Goal: Task Accomplishment & Management: Use online tool/utility

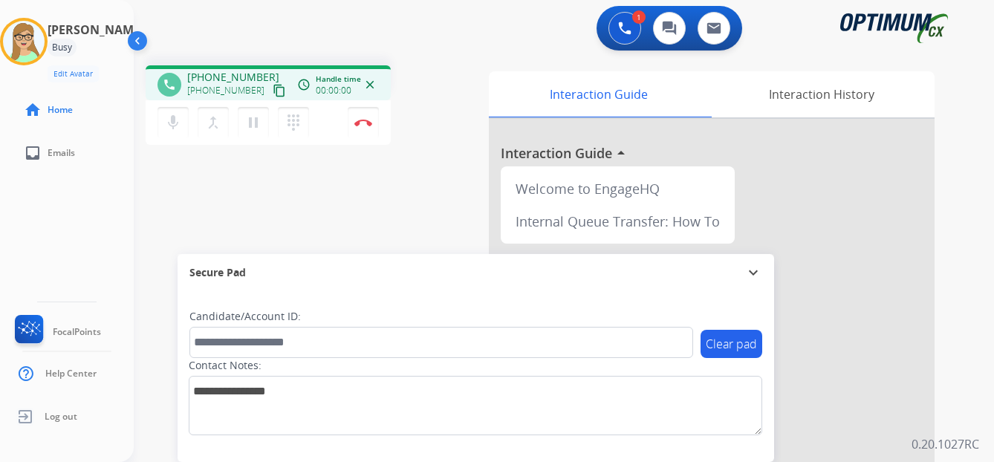
click at [273, 86] on mat-icon "content_copy" at bounding box center [279, 90] width 13 height 13
click at [364, 123] on img at bounding box center [363, 122] width 18 height 7
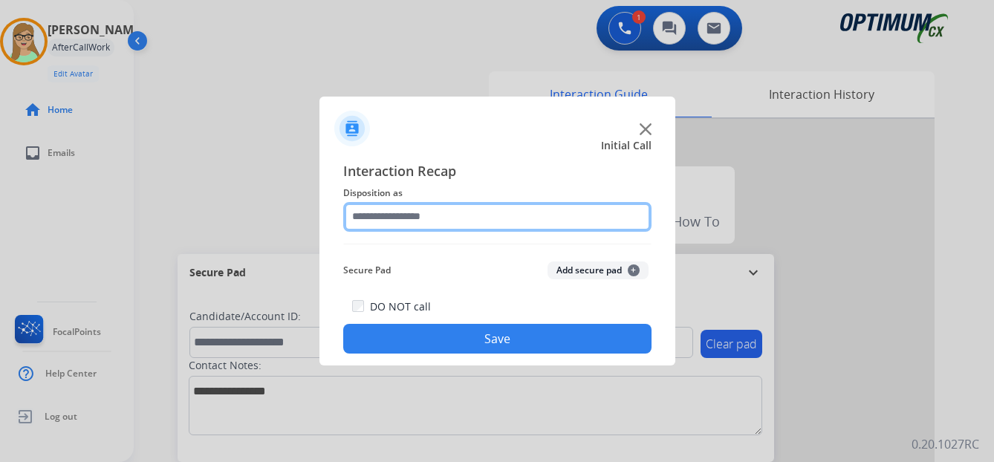
click at [409, 215] on input "text" at bounding box center [497, 217] width 308 height 30
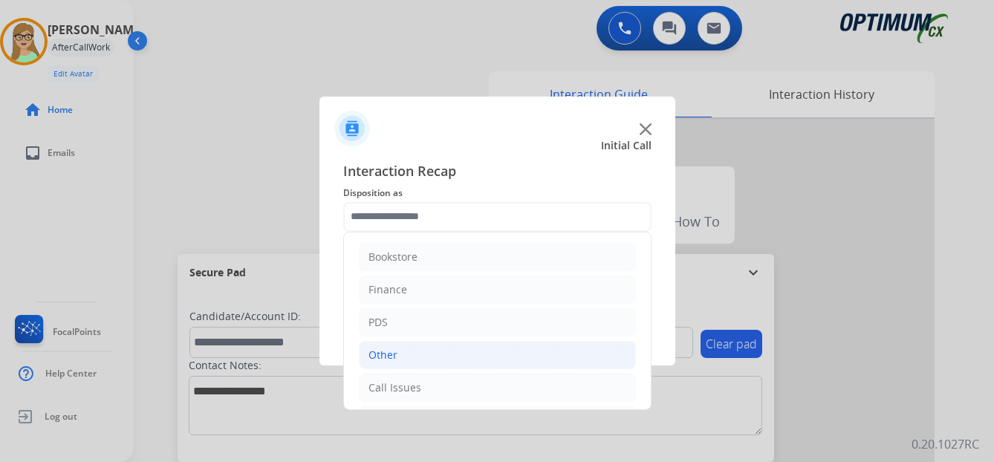
click at [382, 356] on div "Other" at bounding box center [383, 355] width 29 height 15
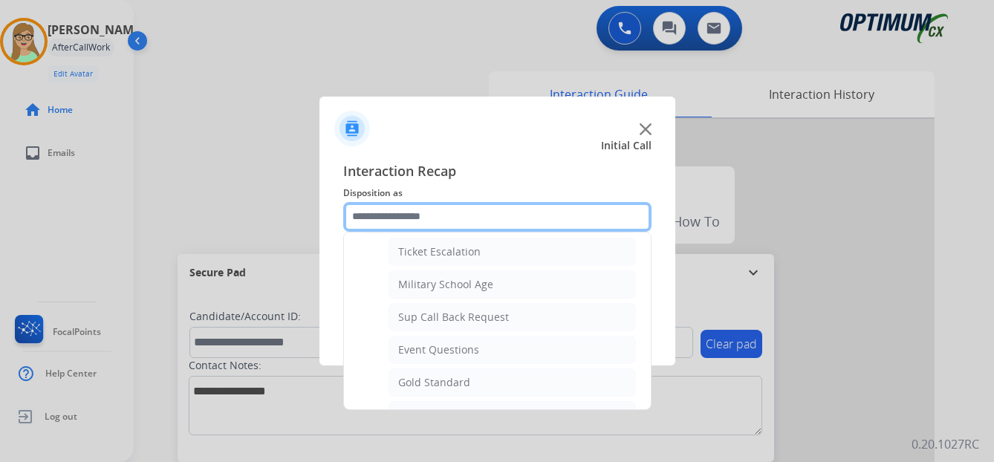
scroll to position [149, 0]
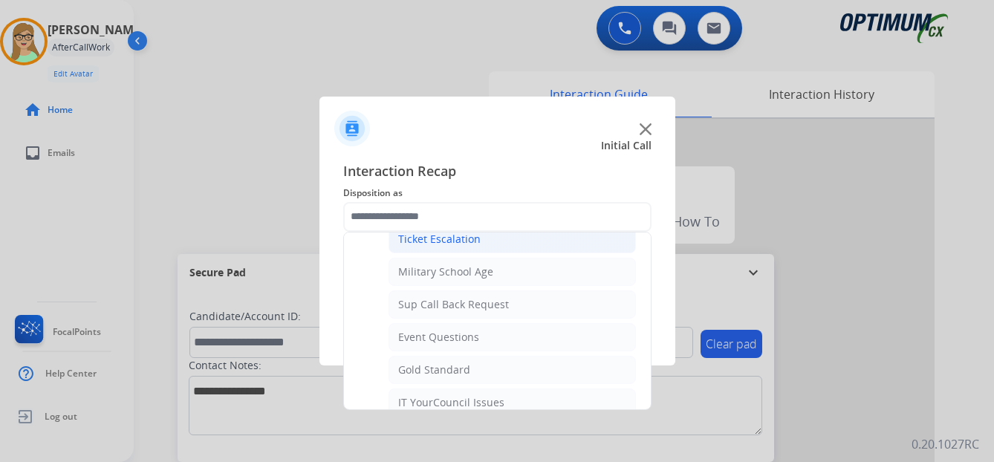
click at [433, 247] on li "Ticket Escalation" at bounding box center [512, 239] width 247 height 28
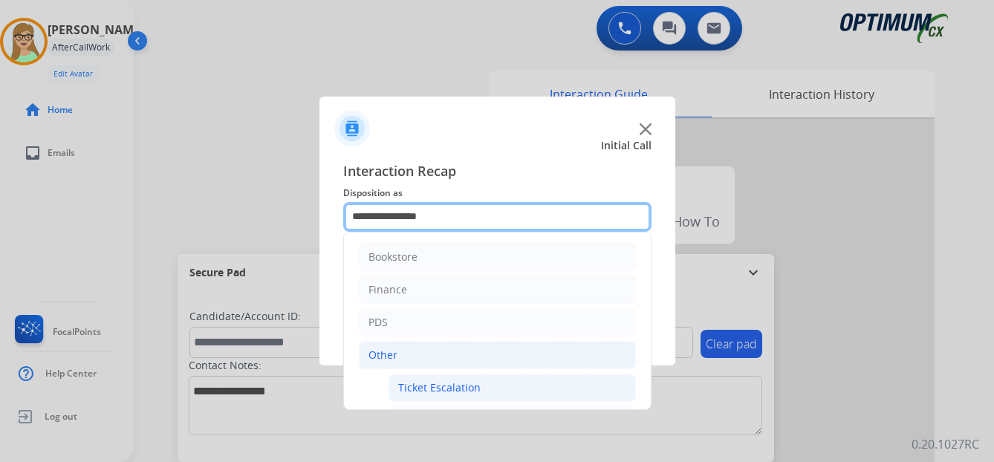
click at [382, 209] on input "**********" at bounding box center [497, 217] width 308 height 30
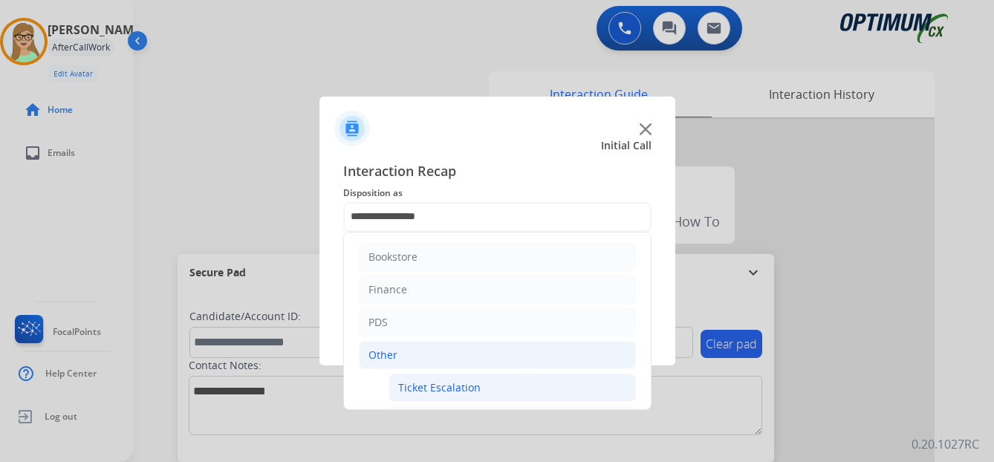
click at [380, 358] on div "Other" at bounding box center [383, 355] width 29 height 15
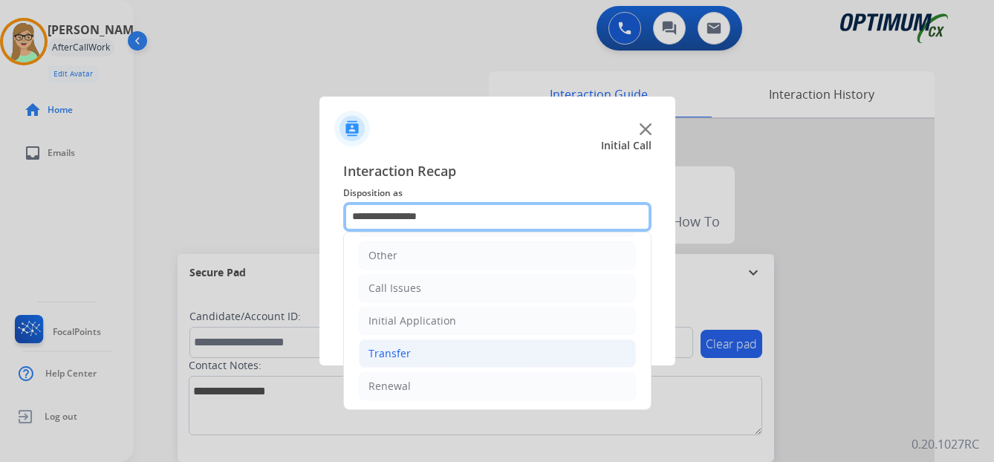
scroll to position [101, 0]
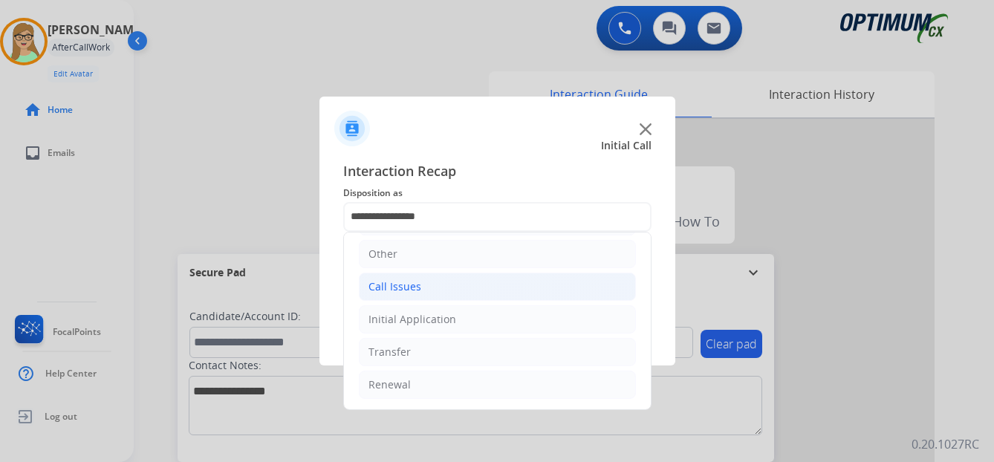
click at [399, 287] on div "Call Issues" at bounding box center [395, 286] width 53 height 15
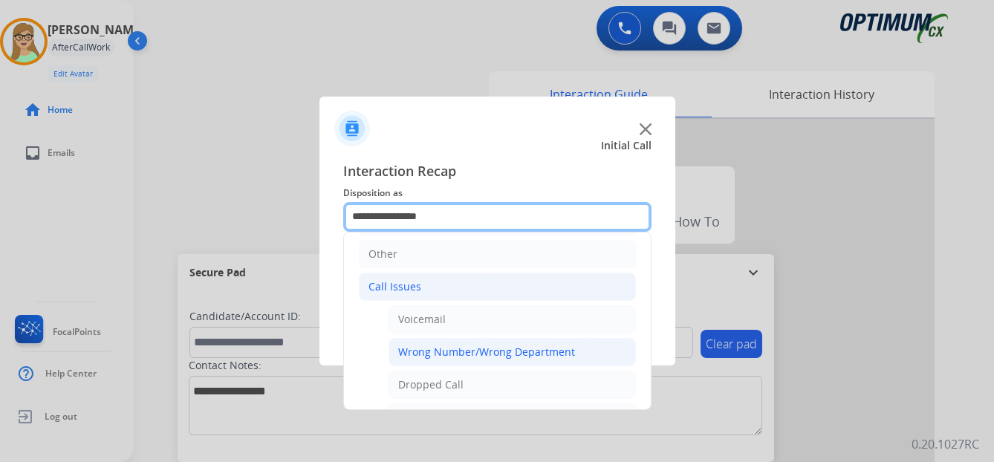
scroll to position [175, 0]
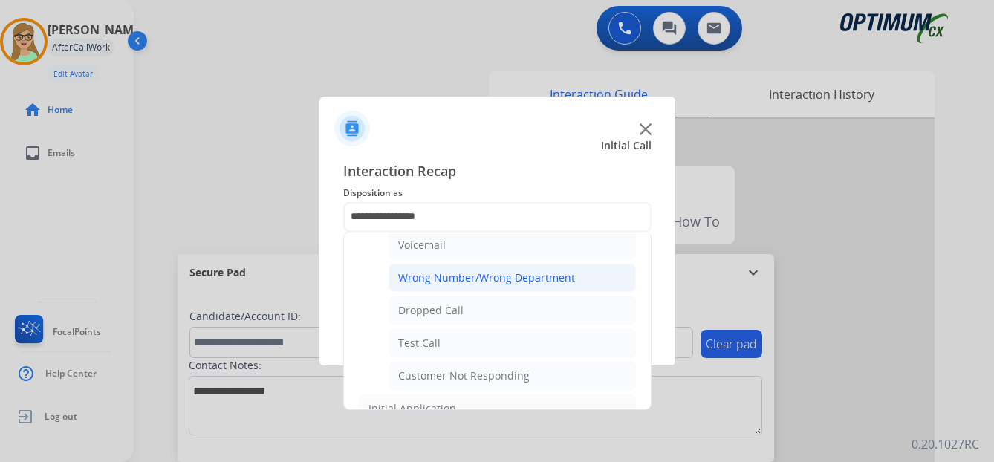
click at [465, 275] on div "Wrong Number/Wrong Department" at bounding box center [486, 277] width 177 height 15
type input "**********"
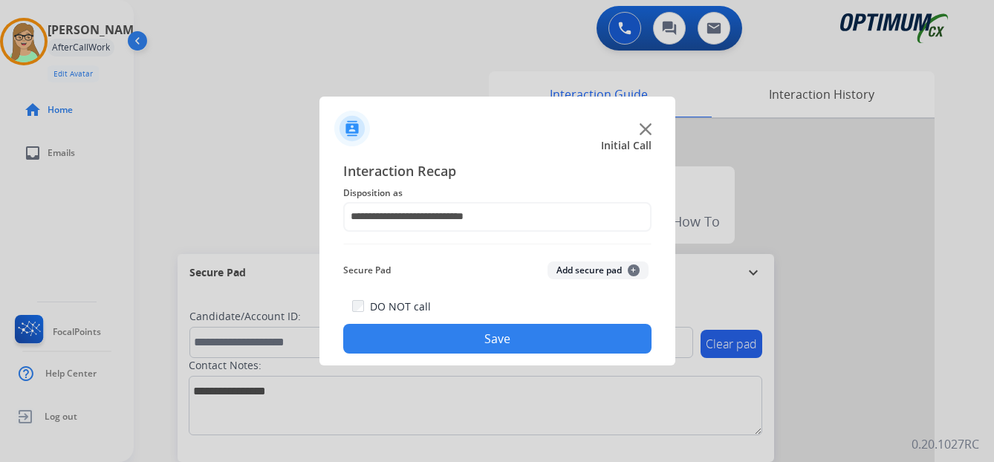
drag, startPoint x: 441, startPoint y: 343, endPoint x: 229, endPoint y: 320, distance: 213.8
click at [438, 343] on button "Save" at bounding box center [497, 339] width 308 height 30
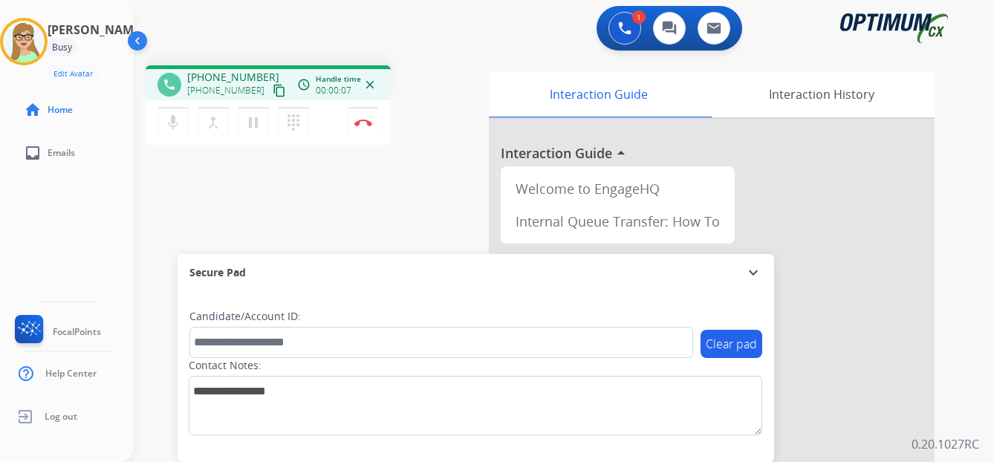
click at [273, 88] on mat-icon "content_copy" at bounding box center [279, 90] width 13 height 13
click at [364, 120] on img at bounding box center [363, 122] width 18 height 7
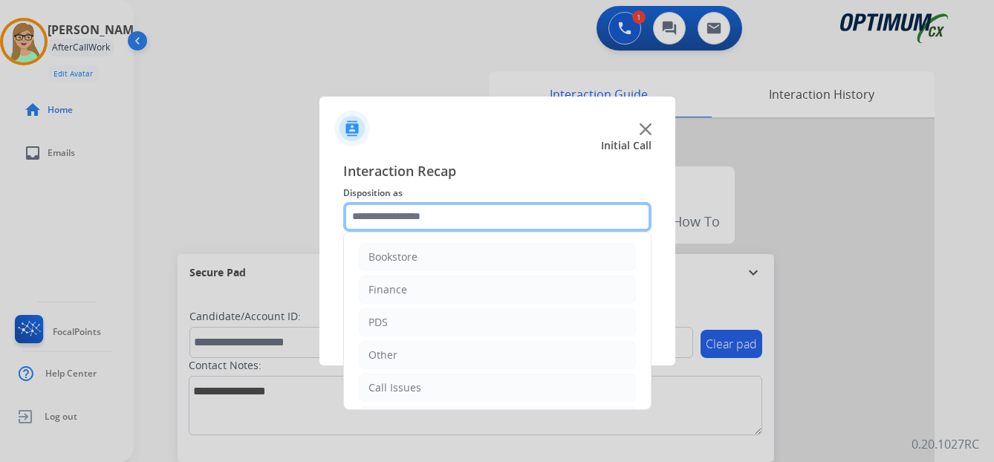
click at [412, 217] on input "text" at bounding box center [497, 217] width 308 height 30
click at [406, 215] on input "text" at bounding box center [497, 217] width 308 height 30
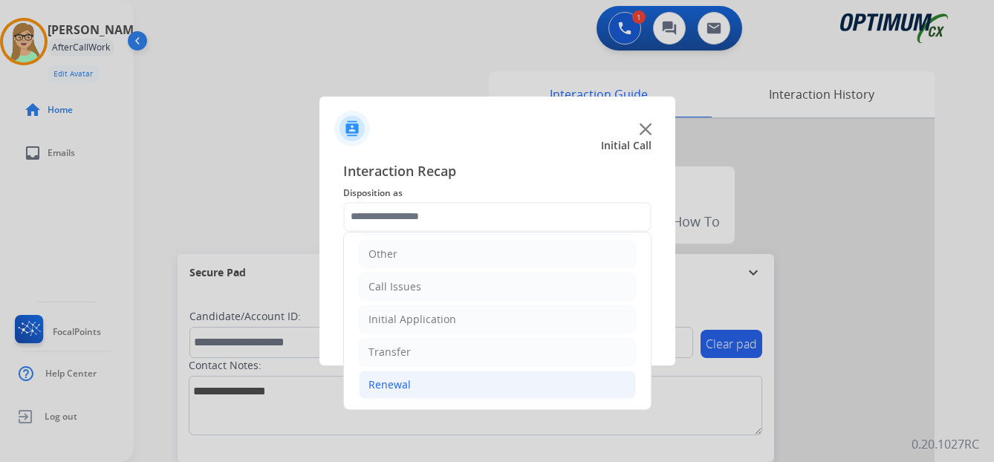
click at [386, 384] on div "Renewal" at bounding box center [390, 384] width 42 height 15
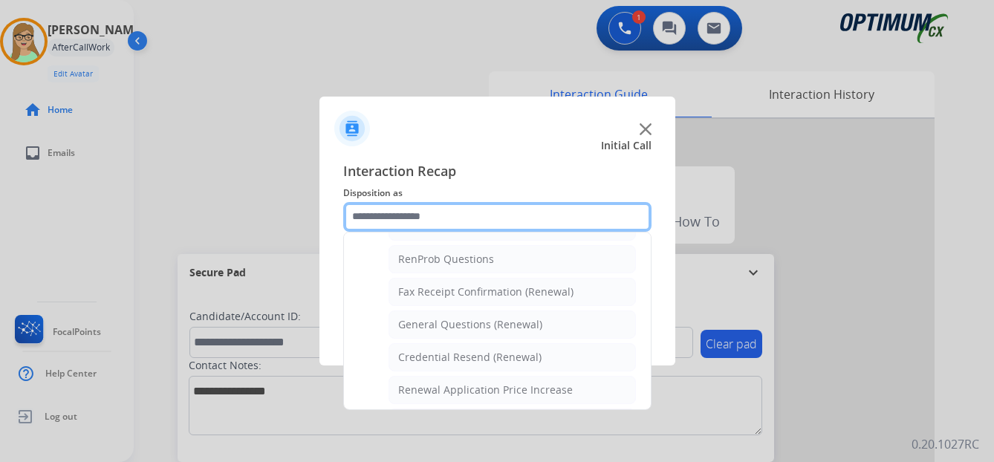
scroll to position [398, 0]
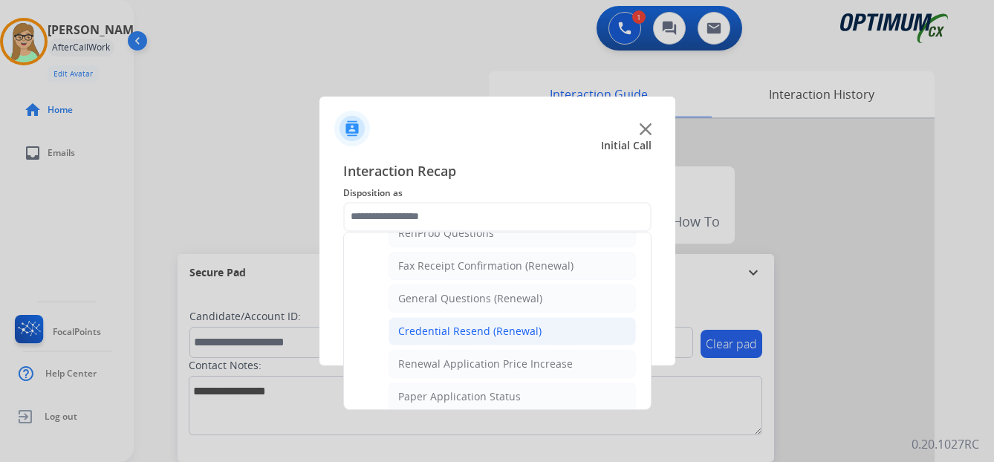
click at [469, 334] on div "Credential Resend (Renewal)" at bounding box center [469, 331] width 143 height 15
type input "**********"
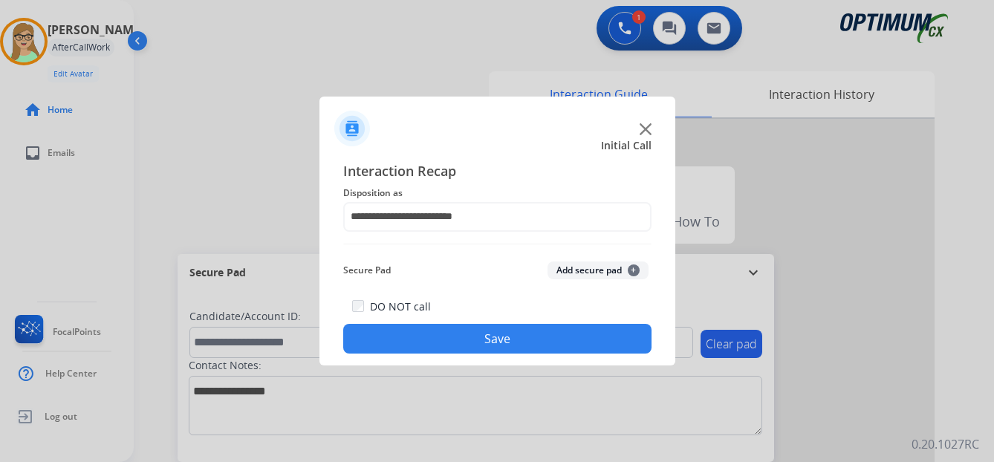
click at [444, 350] on button "Save" at bounding box center [497, 339] width 308 height 30
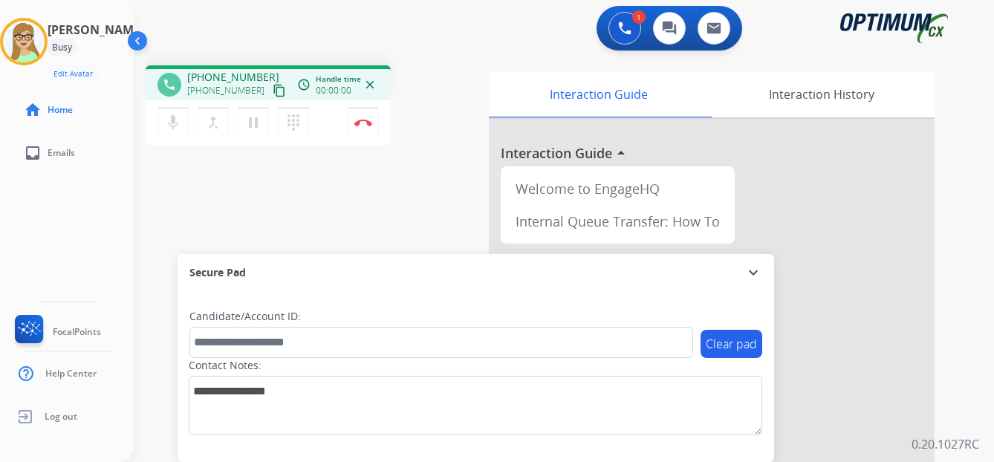
click at [273, 91] on mat-icon "content_copy" at bounding box center [279, 90] width 13 height 13
click at [362, 120] on img at bounding box center [363, 122] width 18 height 7
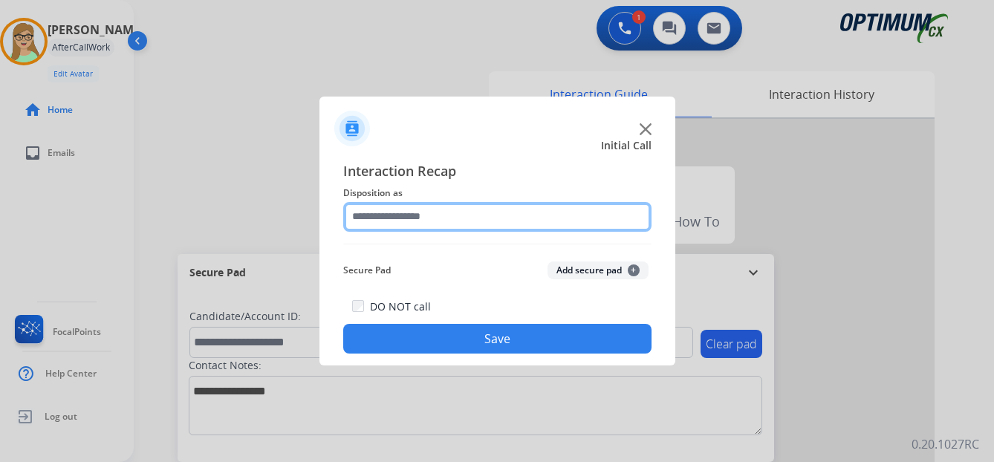
click at [397, 213] on input "text" at bounding box center [497, 217] width 308 height 30
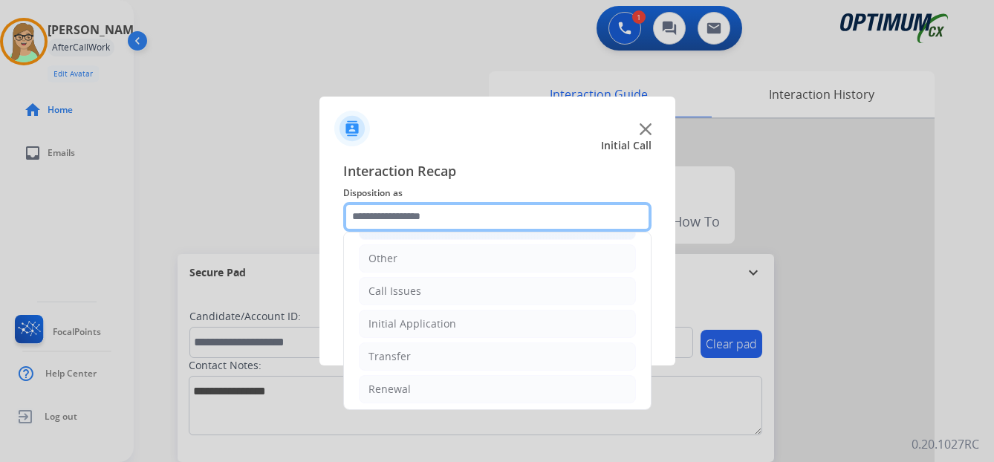
scroll to position [101, 0]
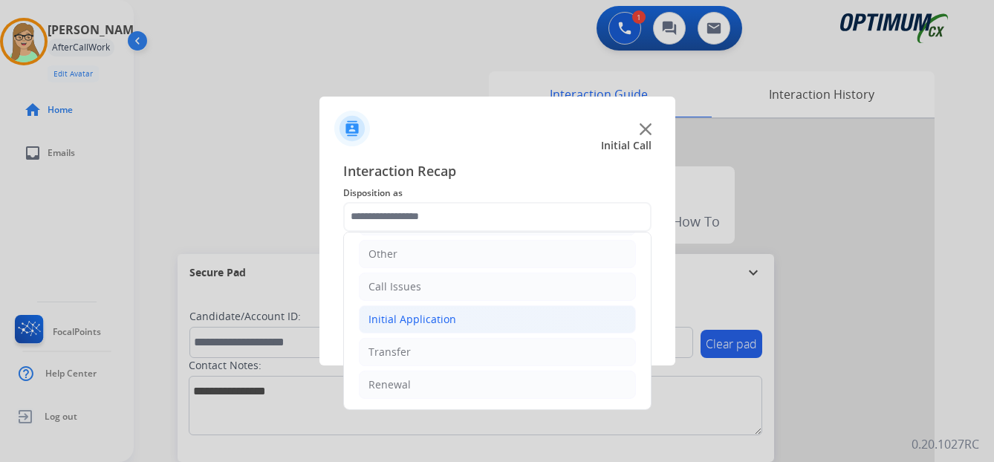
click at [430, 320] on div "Initial Application" at bounding box center [413, 319] width 88 height 15
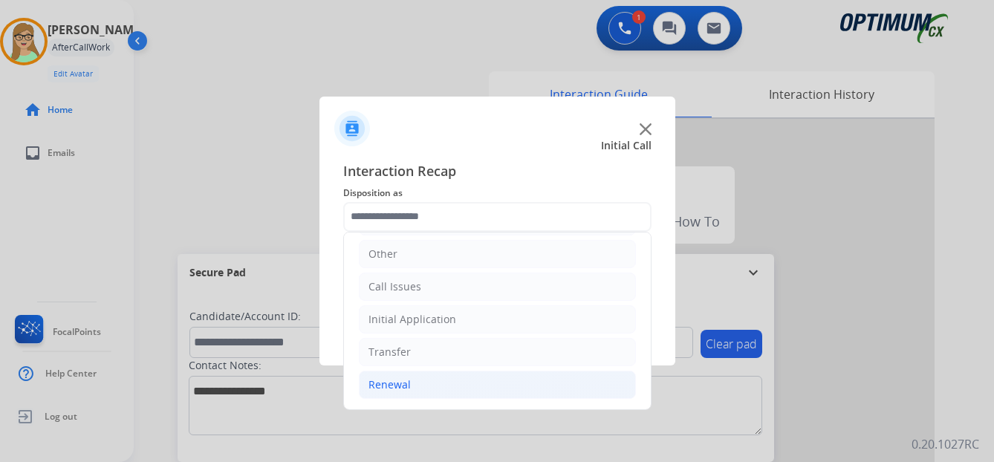
click at [395, 385] on div "Renewal" at bounding box center [390, 384] width 42 height 15
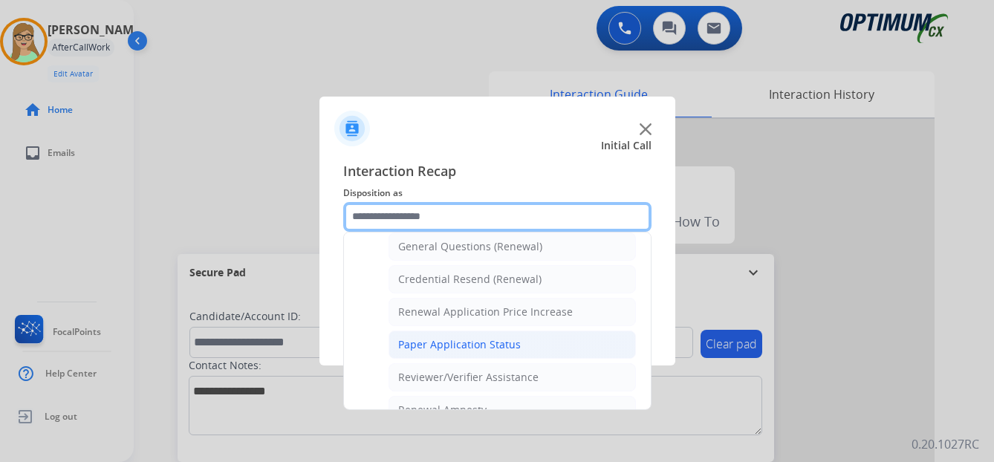
scroll to position [425, 0]
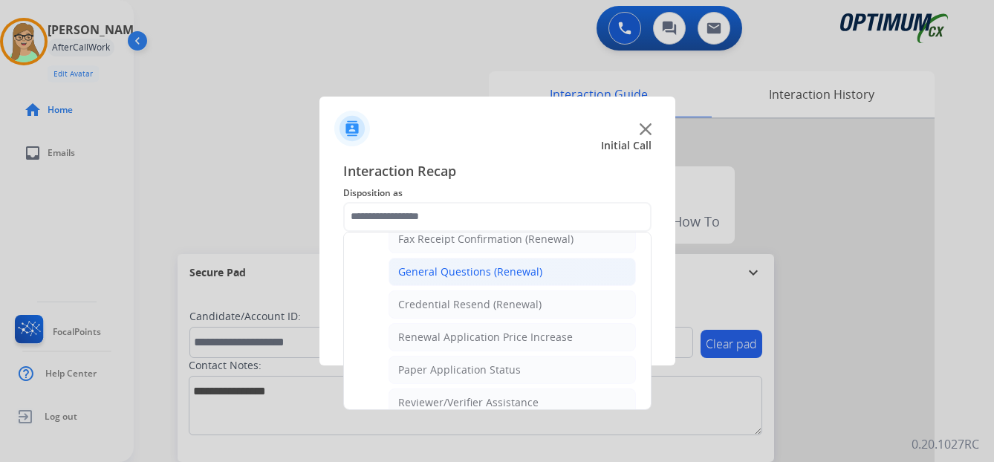
click at [445, 269] on div "General Questions (Renewal)" at bounding box center [470, 272] width 144 height 15
type input "**********"
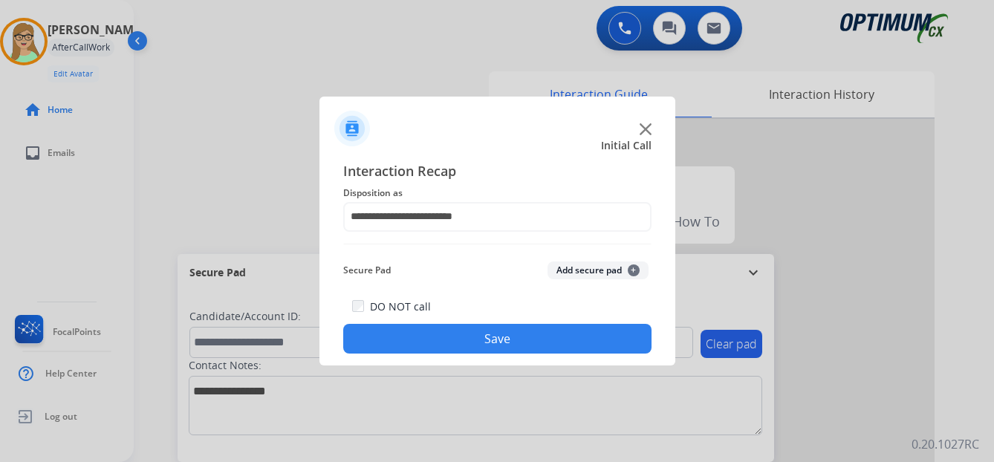
drag, startPoint x: 493, startPoint y: 340, endPoint x: 105, endPoint y: 82, distance: 465.8
click at [491, 337] on button "Save" at bounding box center [497, 339] width 308 height 30
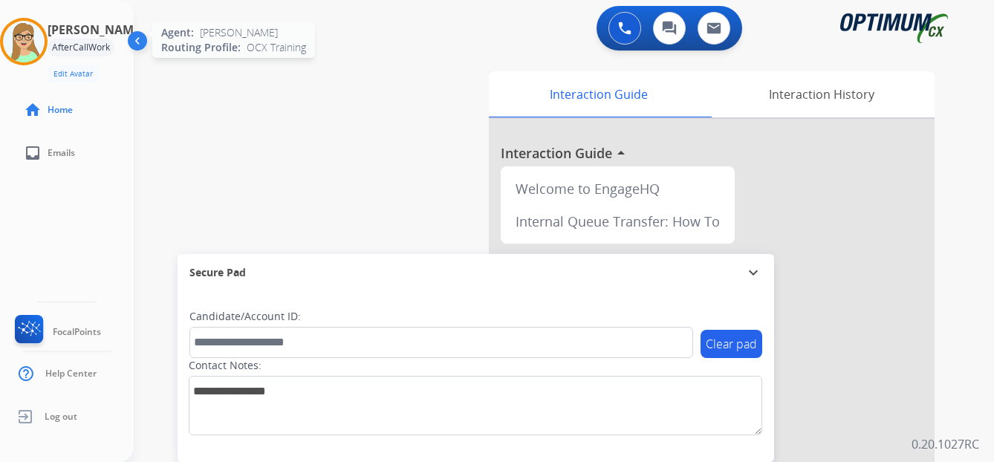
click at [48, 42] on div at bounding box center [24, 42] width 48 height 48
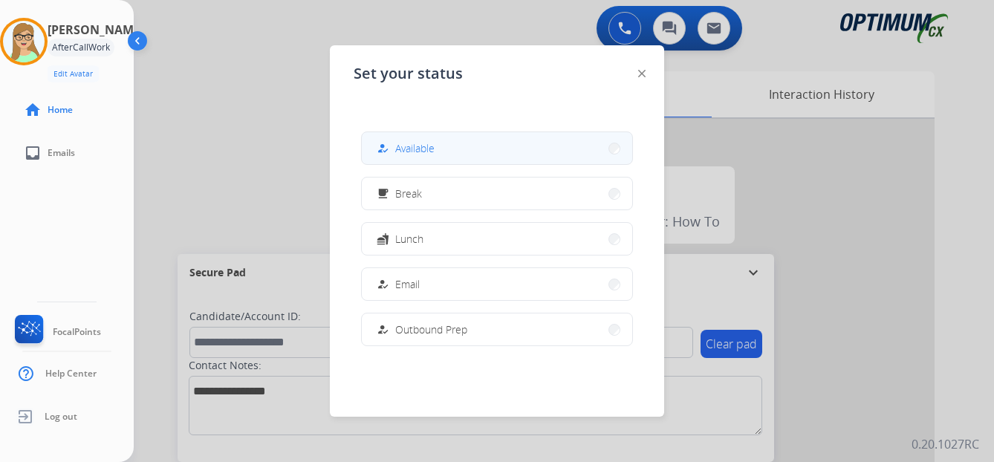
click at [398, 146] on div "how_to_reg Available" at bounding box center [404, 149] width 61 height 18
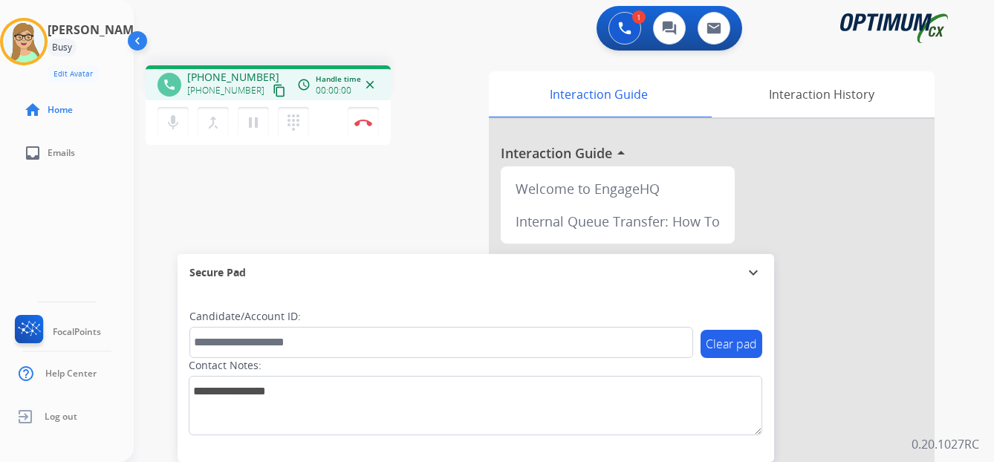
click at [273, 92] on mat-icon "content_copy" at bounding box center [279, 90] width 13 height 13
click at [273, 90] on mat-icon "content_copy" at bounding box center [279, 90] width 13 height 13
click at [367, 123] on img at bounding box center [363, 122] width 18 height 7
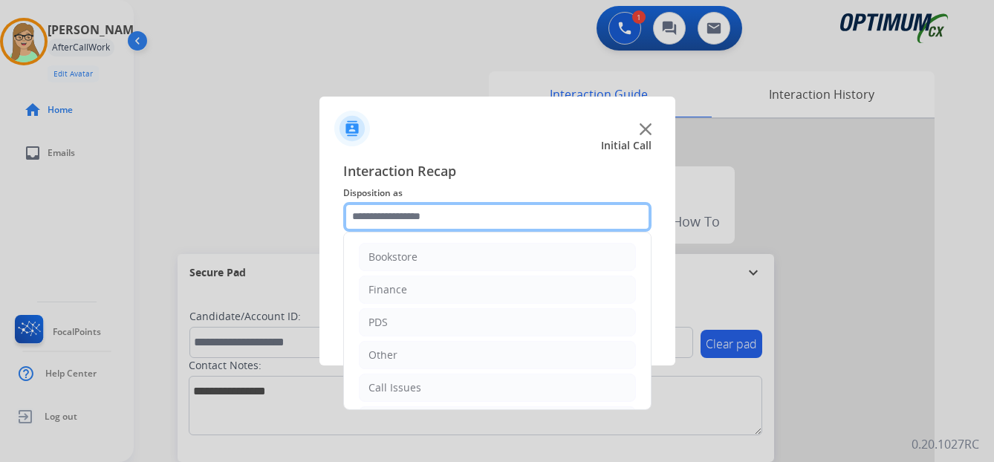
click at [416, 213] on input "text" at bounding box center [497, 217] width 308 height 30
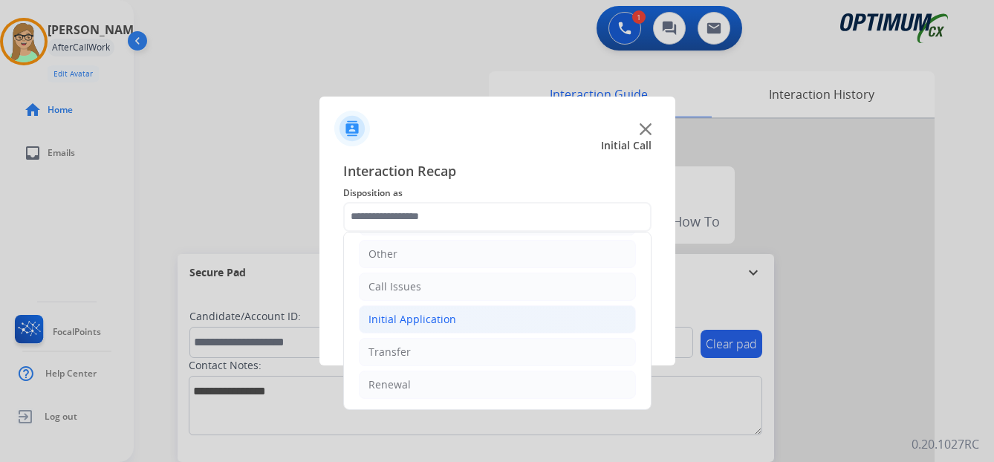
click at [418, 319] on div "Initial Application" at bounding box center [413, 319] width 88 height 15
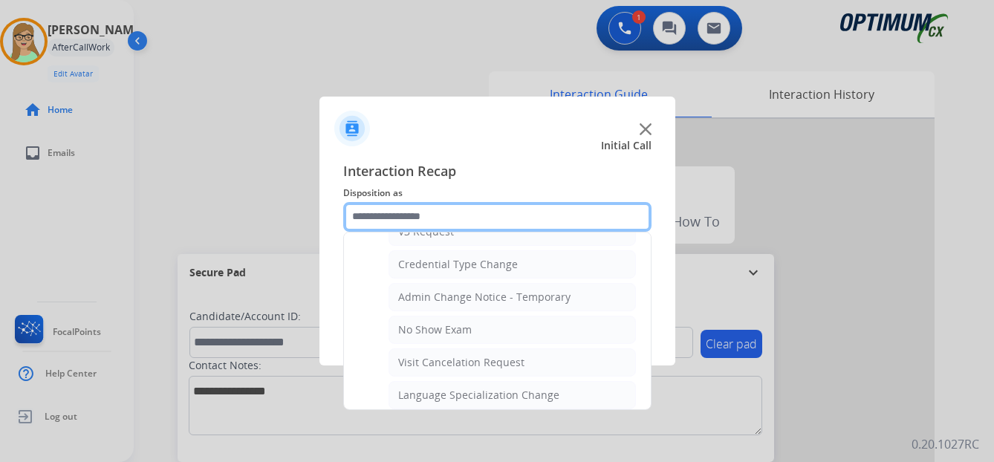
scroll to position [621, 0]
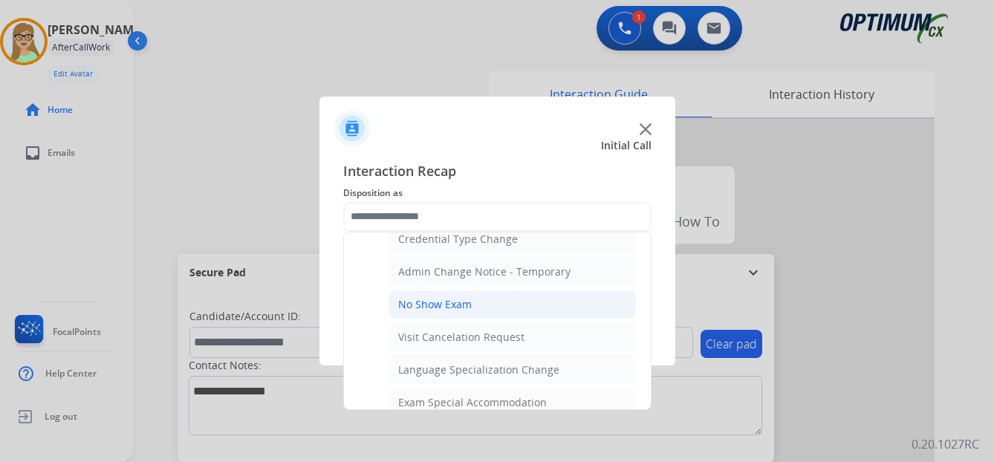
click at [431, 303] on div "No Show Exam" at bounding box center [435, 304] width 74 height 15
type input "**********"
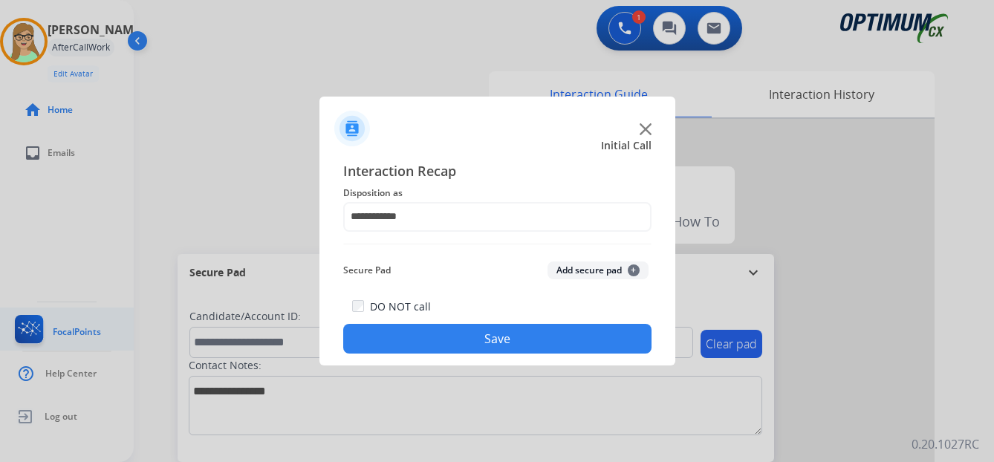
drag, startPoint x: 395, startPoint y: 341, endPoint x: 115, endPoint y: 320, distance: 281.0
click at [395, 340] on button "Save" at bounding box center [497, 339] width 308 height 30
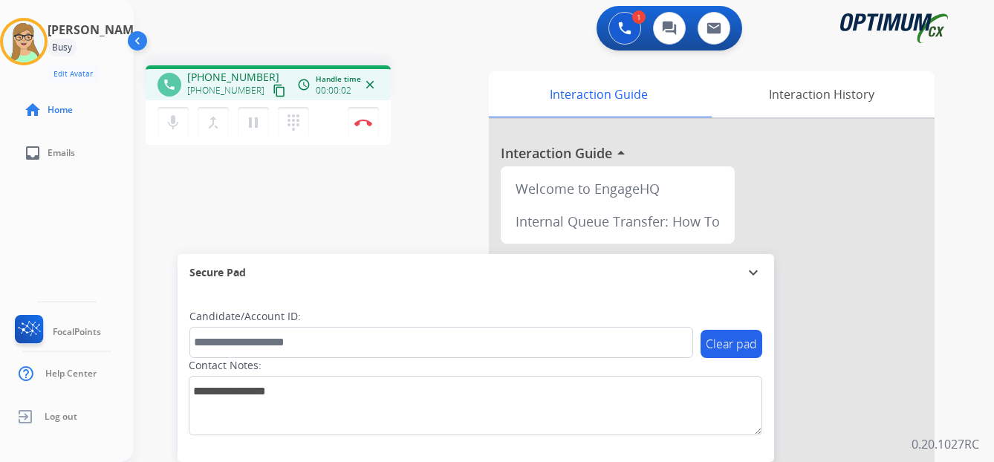
click at [273, 95] on mat-icon "content_copy" at bounding box center [279, 90] width 13 height 13
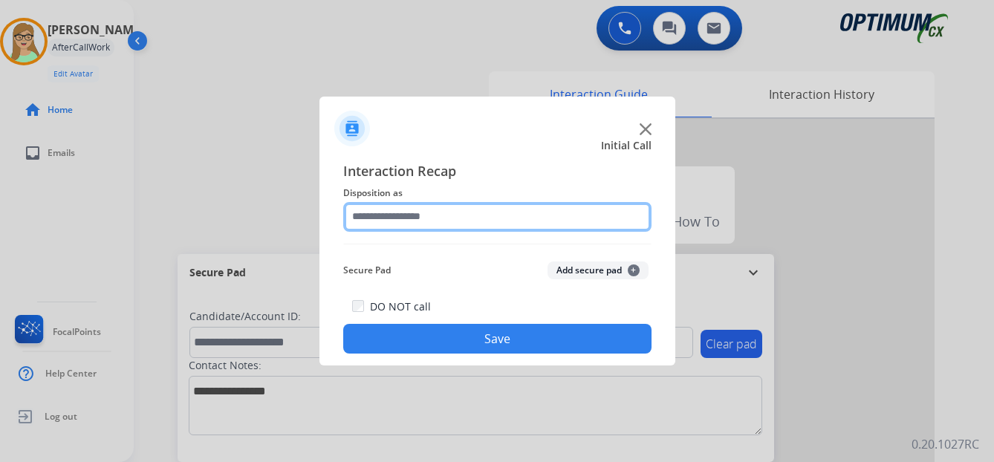
click at [389, 210] on input "text" at bounding box center [497, 217] width 308 height 30
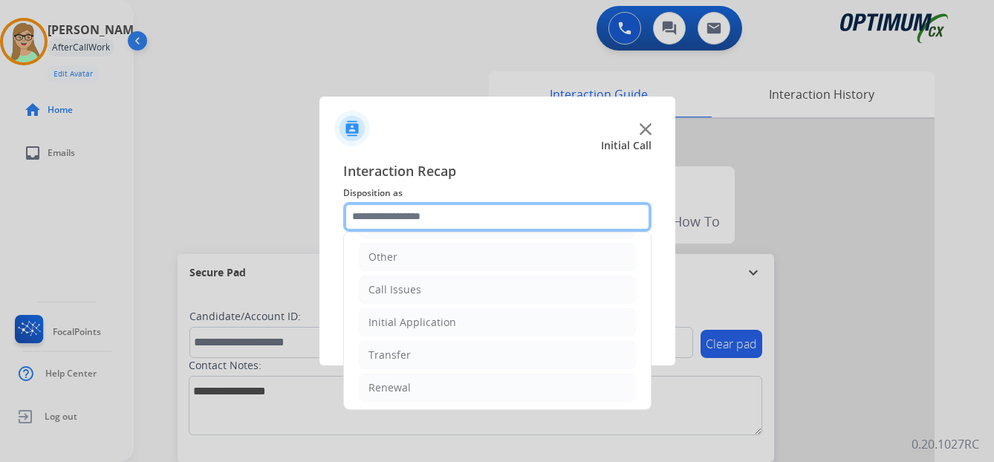
scroll to position [101, 0]
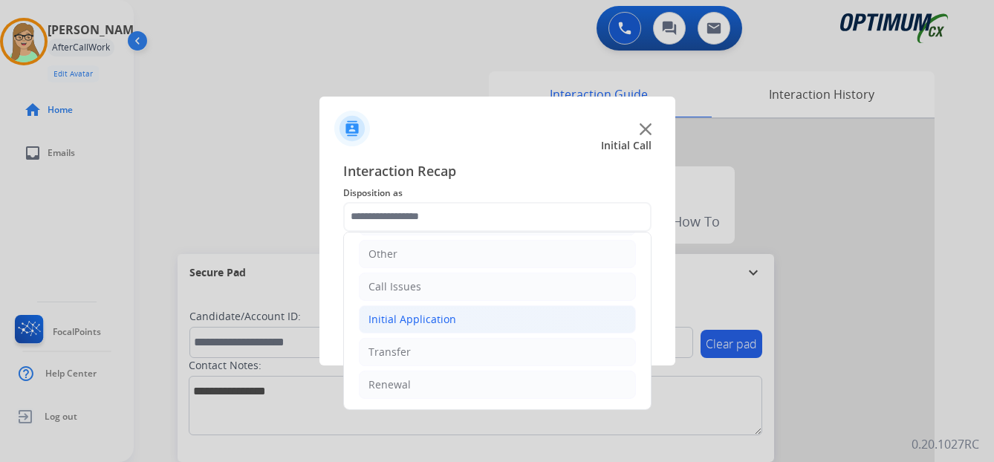
click at [429, 319] on div "Initial Application" at bounding box center [413, 319] width 88 height 15
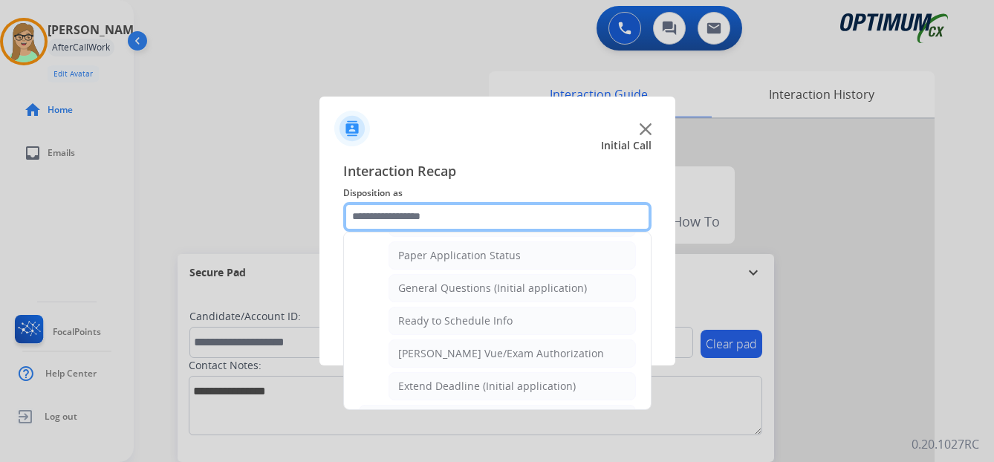
scroll to position [844, 0]
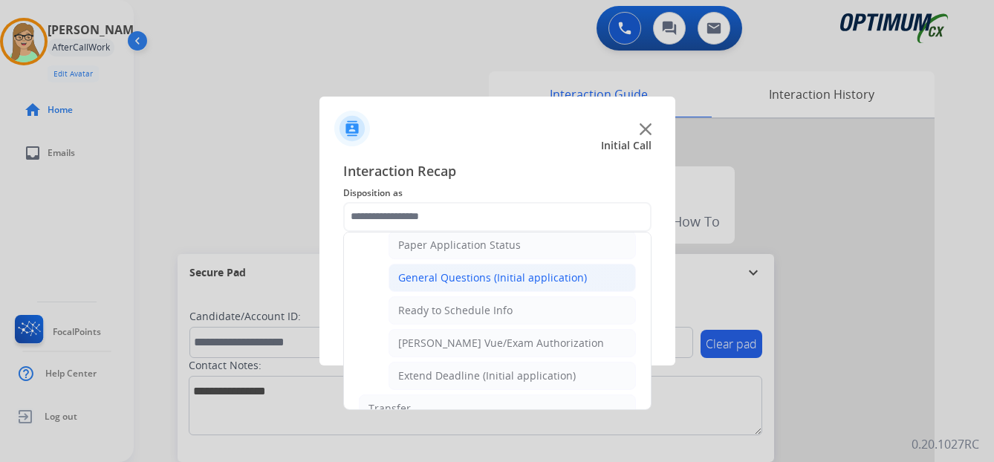
click at [466, 279] on div "General Questions (Initial application)" at bounding box center [492, 277] width 189 height 15
type input "**********"
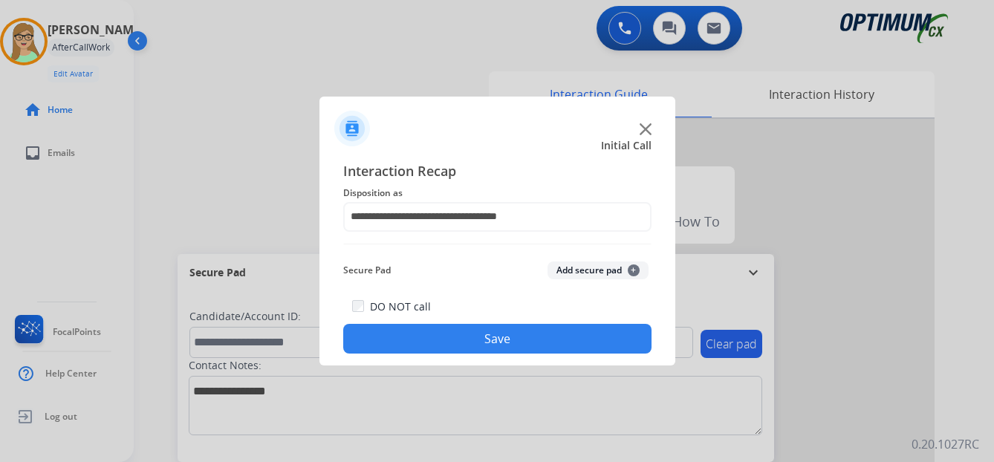
click at [464, 328] on button "Save" at bounding box center [497, 339] width 308 height 30
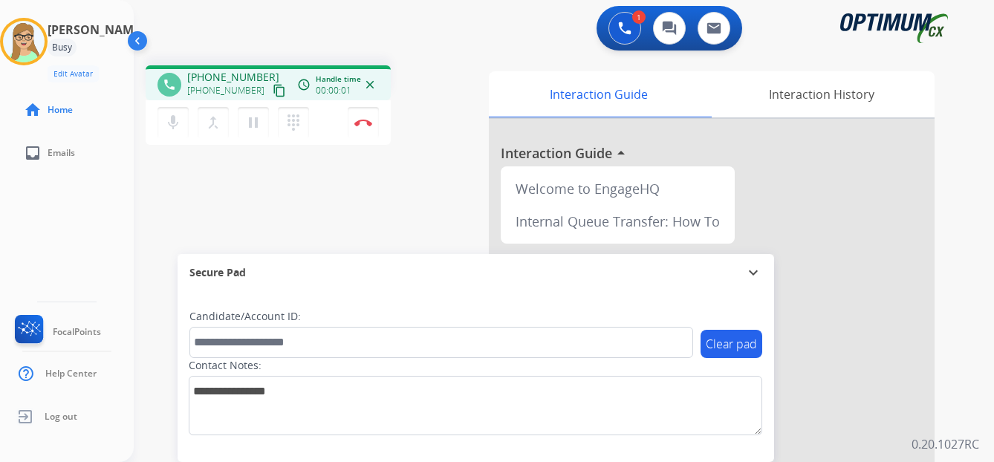
click at [273, 96] on mat-icon "content_copy" at bounding box center [279, 90] width 13 height 13
click at [366, 121] on img at bounding box center [363, 122] width 18 height 7
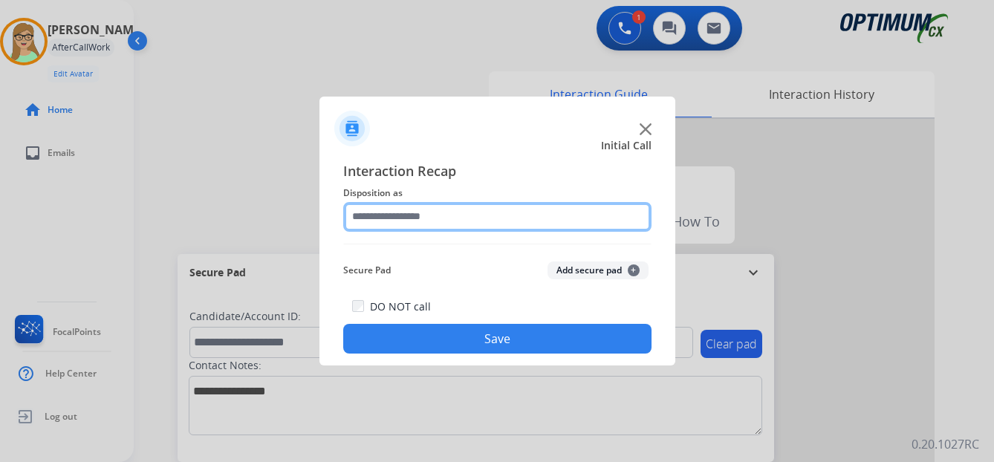
click at [413, 221] on input "text" at bounding box center [497, 217] width 308 height 30
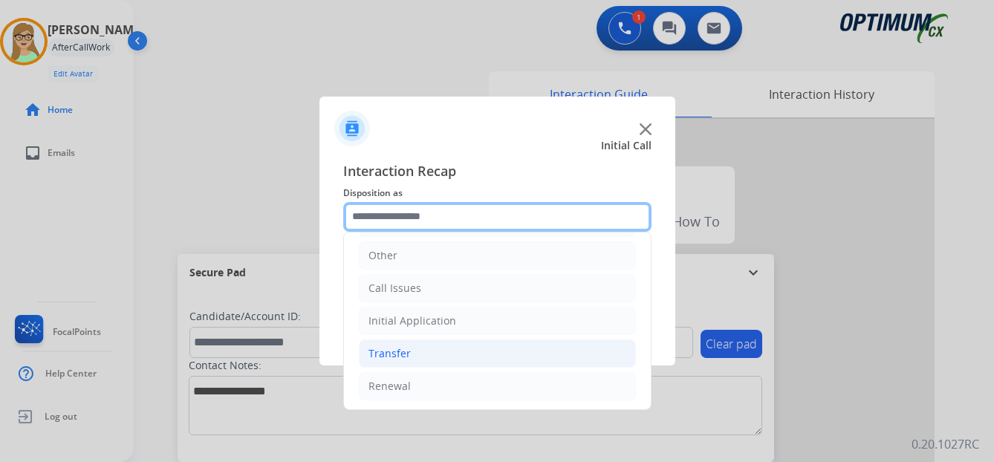
scroll to position [101, 0]
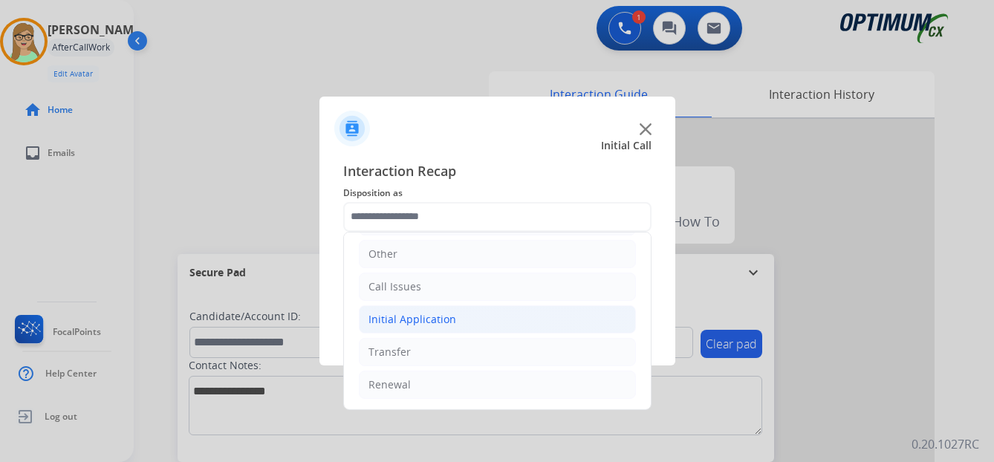
click at [409, 317] on div "Initial Application" at bounding box center [413, 319] width 88 height 15
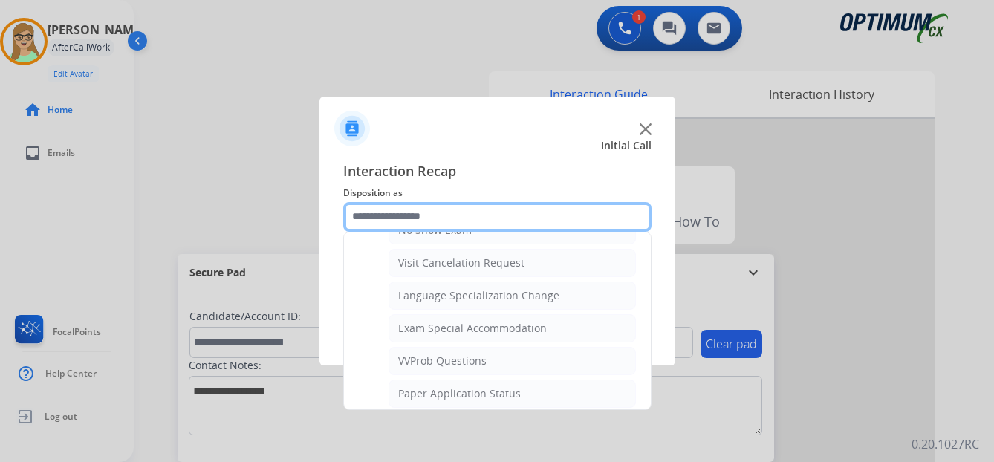
scroll to position [770, 0]
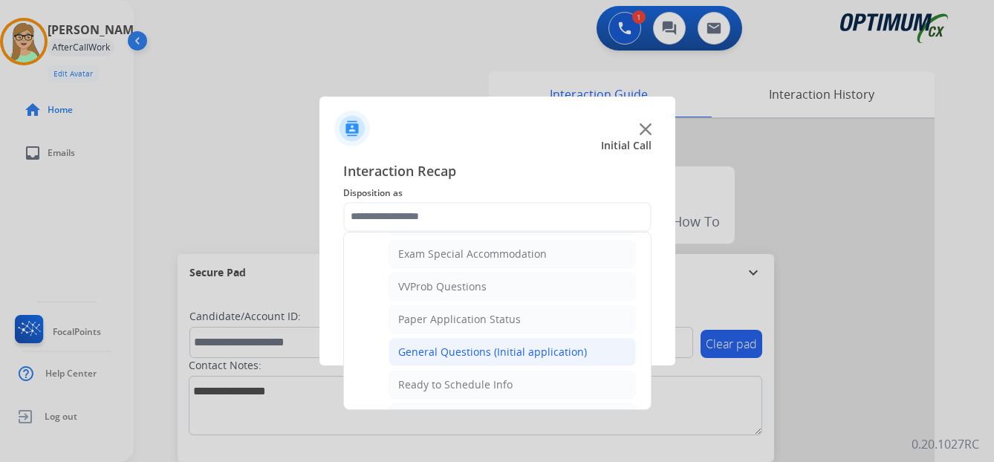
click at [448, 354] on div "General Questions (Initial application)" at bounding box center [492, 352] width 189 height 15
type input "**********"
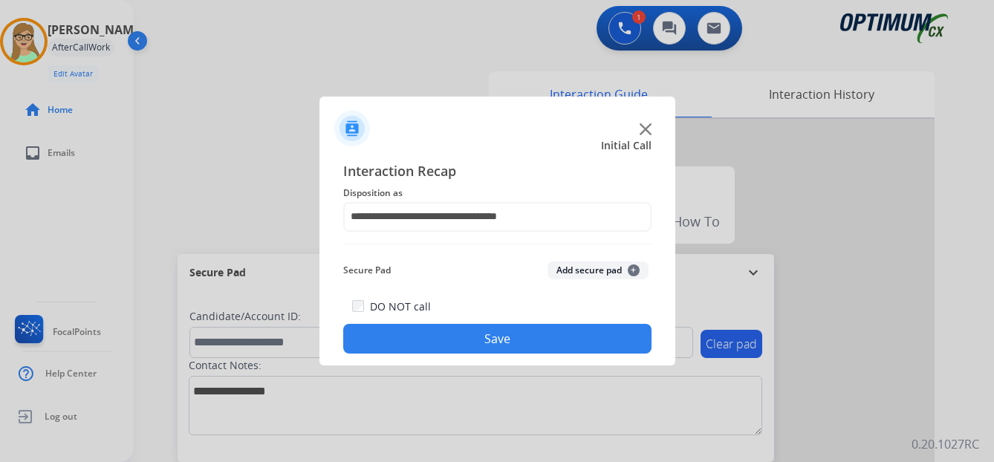
drag, startPoint x: 428, startPoint y: 343, endPoint x: 5, endPoint y: 200, distance: 446.2
click at [426, 341] on button "Save" at bounding box center [497, 339] width 308 height 30
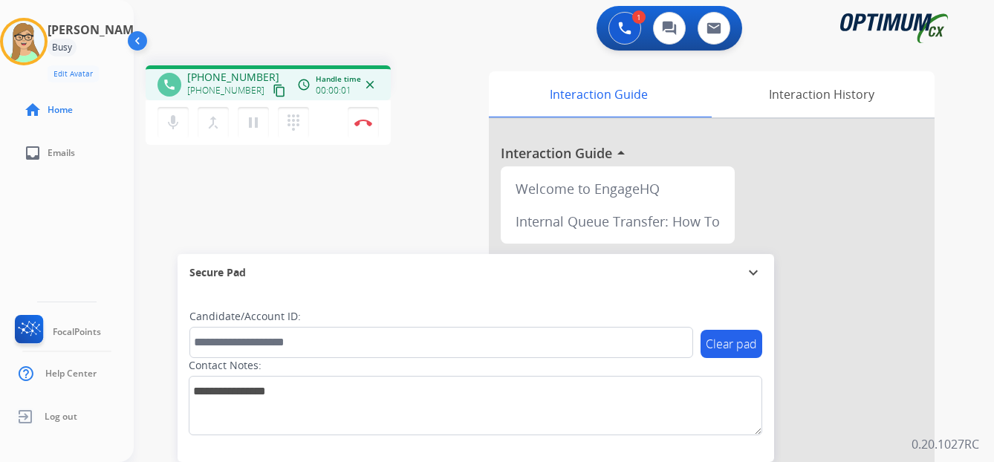
click at [273, 93] on mat-icon "content_copy" at bounding box center [279, 90] width 13 height 13
click at [363, 124] on img at bounding box center [363, 122] width 18 height 7
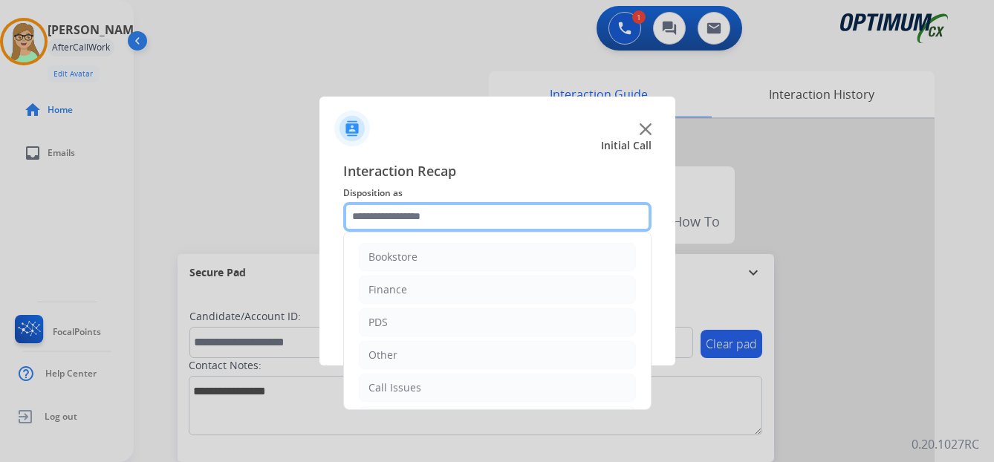
click at [392, 215] on input "text" at bounding box center [497, 217] width 308 height 30
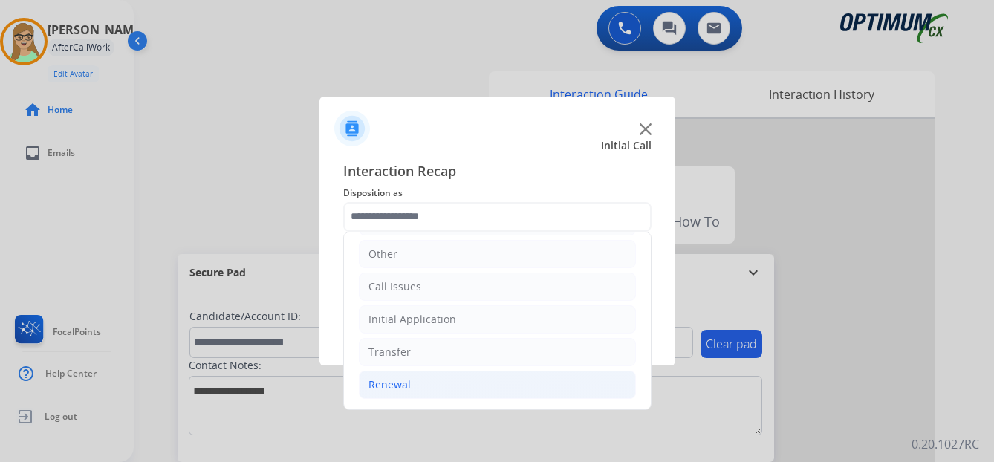
click at [383, 382] on div "Renewal" at bounding box center [390, 384] width 42 height 15
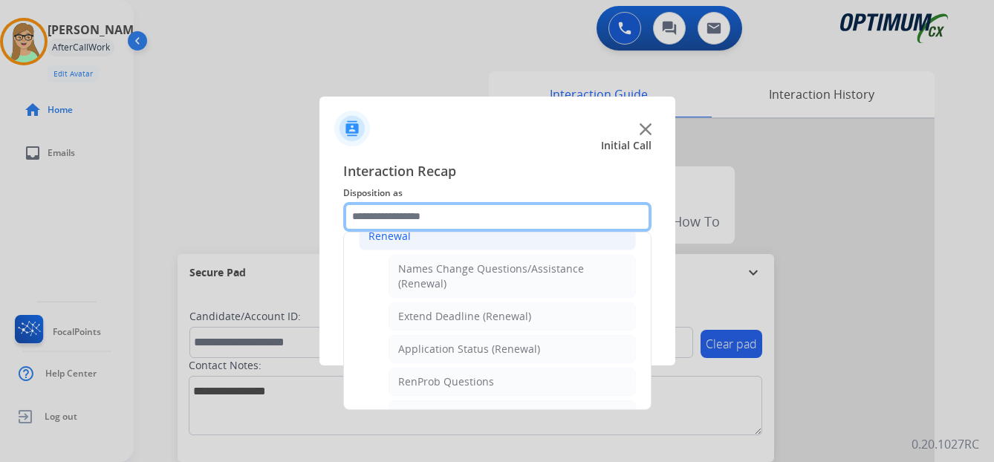
scroll to position [324, 0]
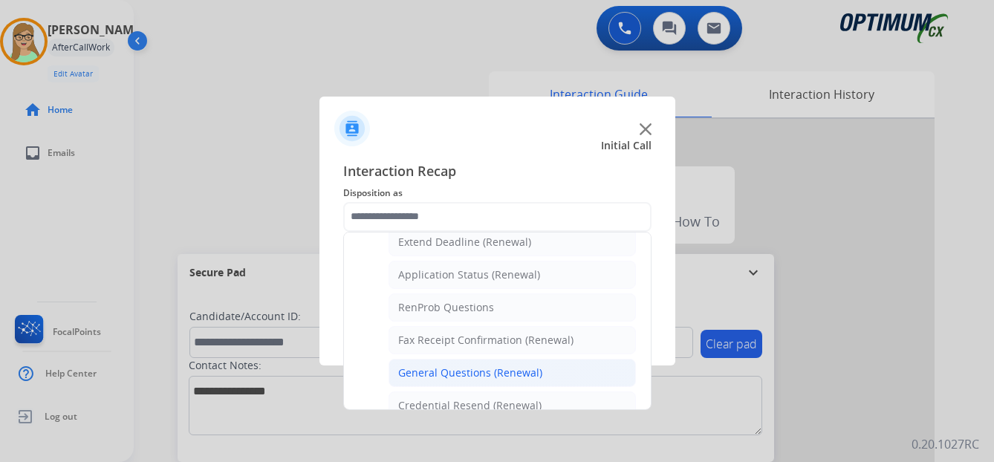
click at [440, 374] on div "General Questions (Renewal)" at bounding box center [470, 373] width 144 height 15
type input "**********"
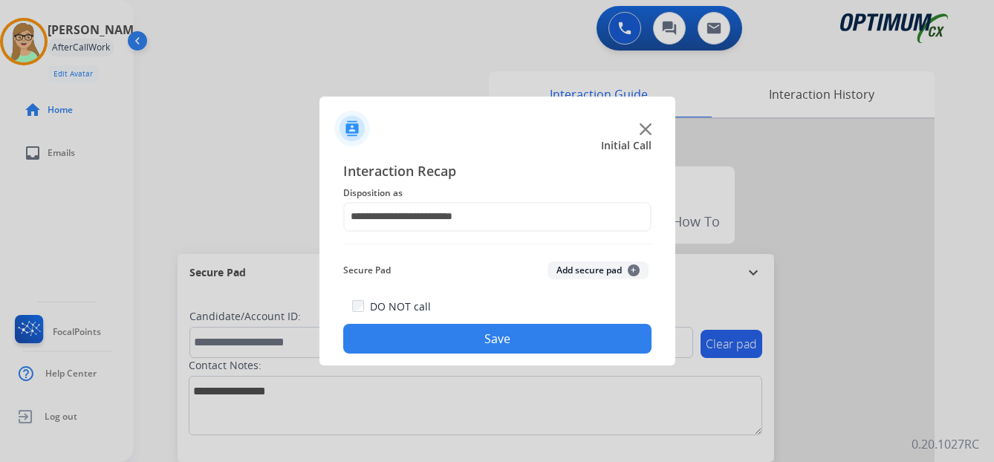
click at [445, 340] on button "Save" at bounding box center [497, 339] width 308 height 30
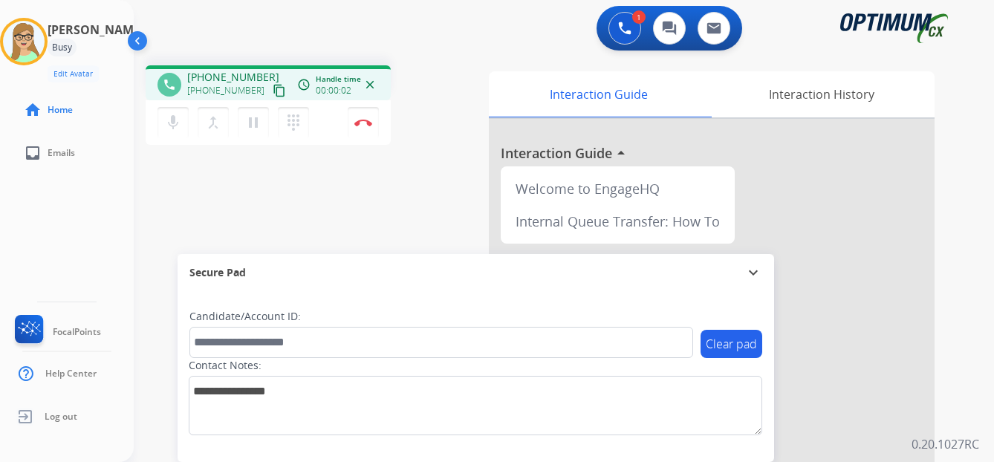
click at [273, 92] on mat-icon "content_copy" at bounding box center [279, 90] width 13 height 13
click at [363, 124] on img at bounding box center [363, 122] width 18 height 7
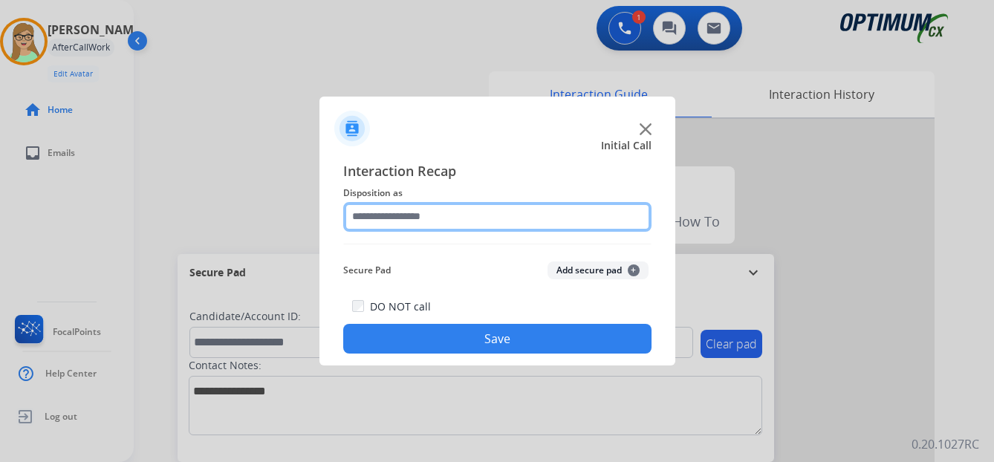
click at [392, 218] on input "text" at bounding box center [497, 217] width 308 height 30
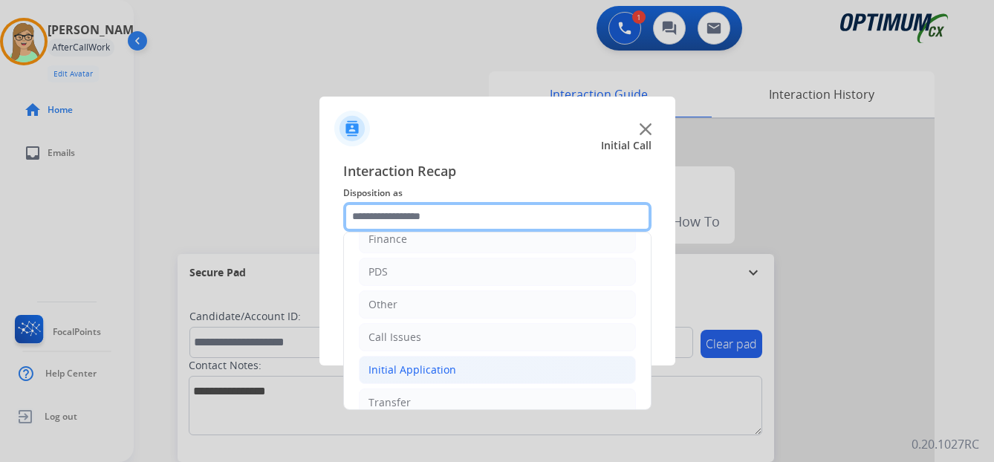
scroll to position [101, 0]
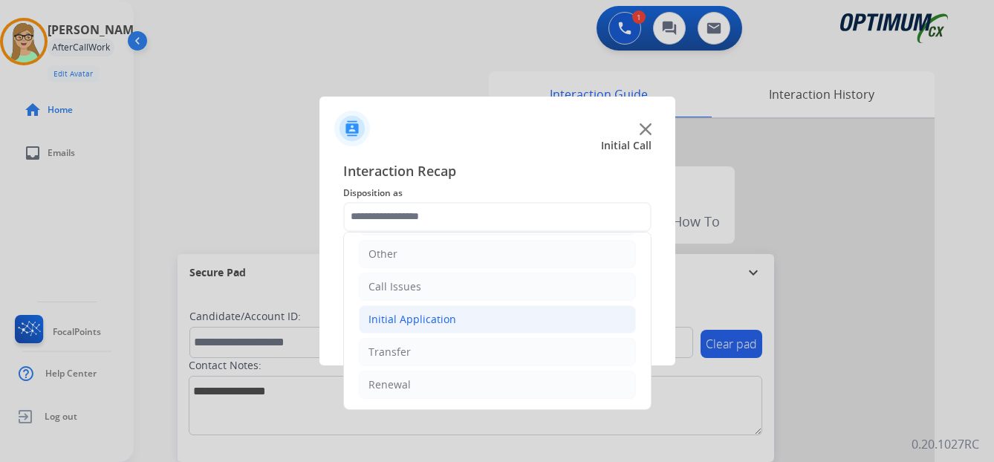
click at [426, 314] on div "Initial Application" at bounding box center [413, 319] width 88 height 15
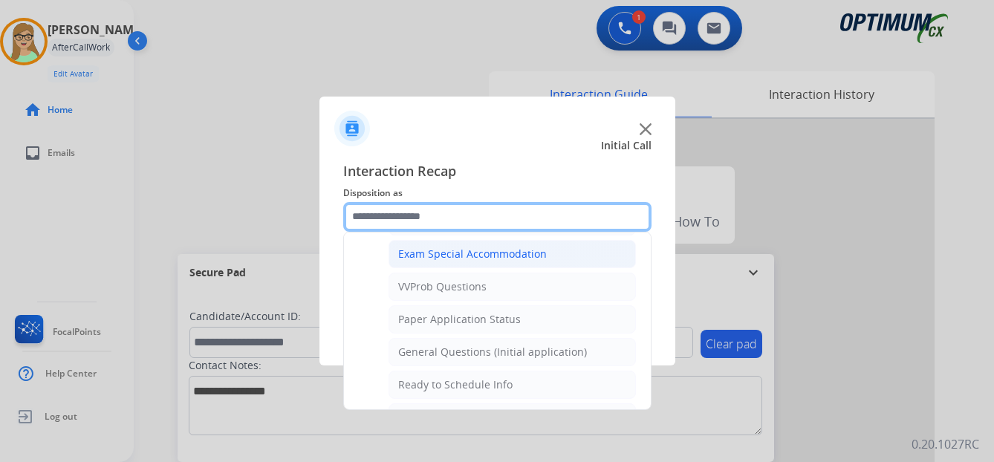
scroll to position [844, 0]
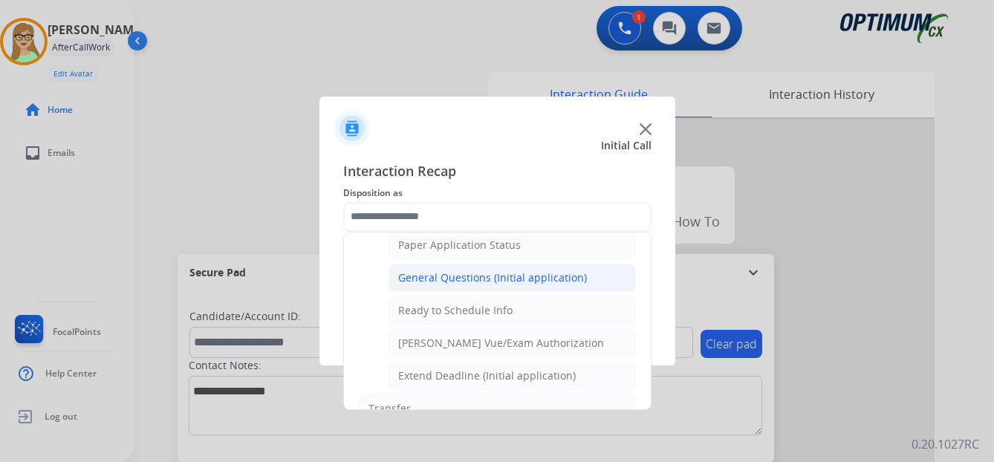
click at [444, 273] on div "General Questions (Initial application)" at bounding box center [492, 277] width 189 height 15
type input "**********"
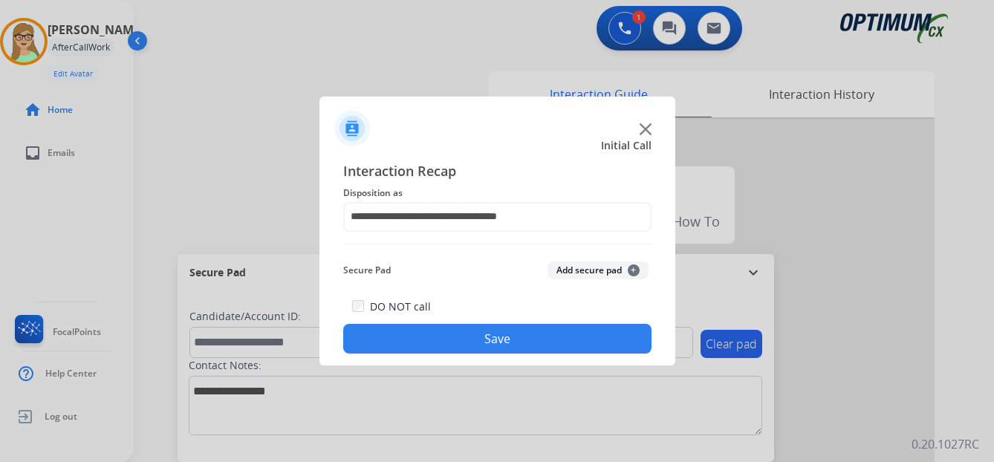
click at [403, 336] on button "Save" at bounding box center [497, 339] width 308 height 30
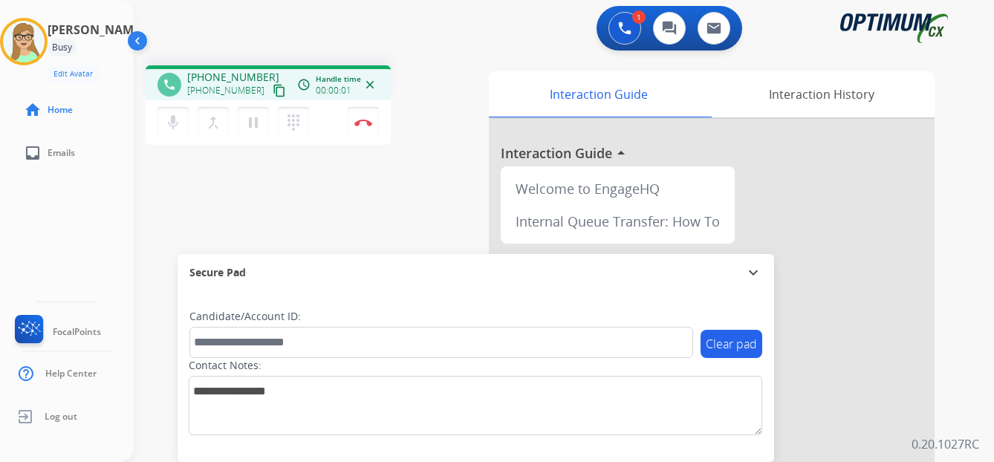
click at [367, 195] on div "phone [PHONE_NUMBER] [PHONE_NUMBER] content_copy access_time Call metrics Queue…" at bounding box center [546, 364] width 825 height 620
click at [273, 89] on mat-icon "content_copy" at bounding box center [279, 90] width 13 height 13
click at [365, 122] on img at bounding box center [363, 122] width 18 height 7
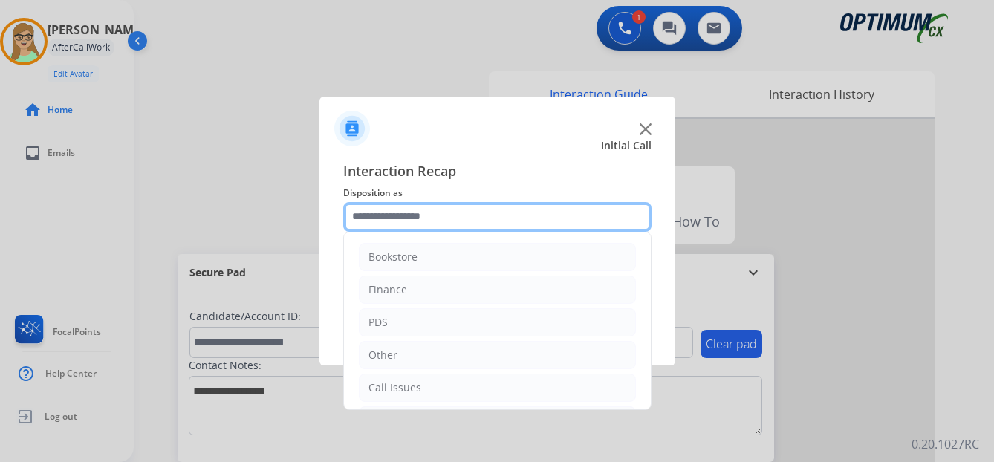
click at [419, 221] on input "text" at bounding box center [497, 217] width 308 height 30
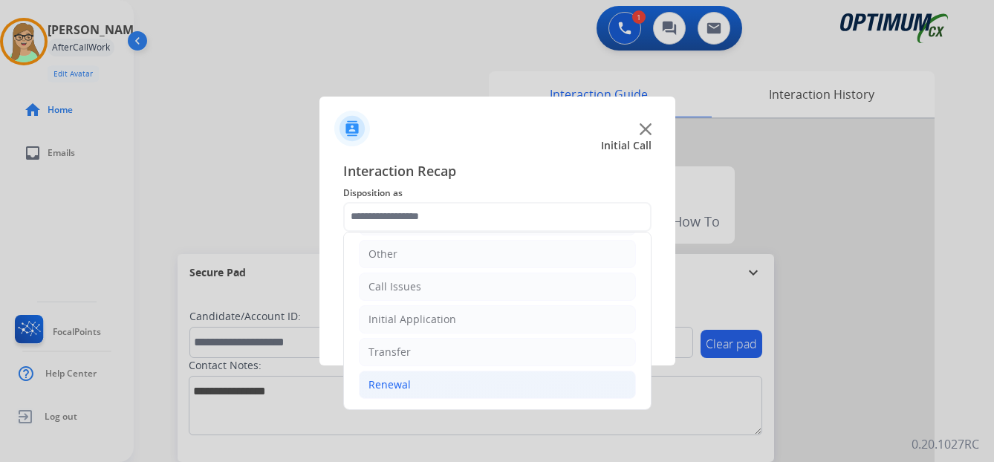
click at [394, 382] on div "Renewal" at bounding box center [390, 384] width 42 height 15
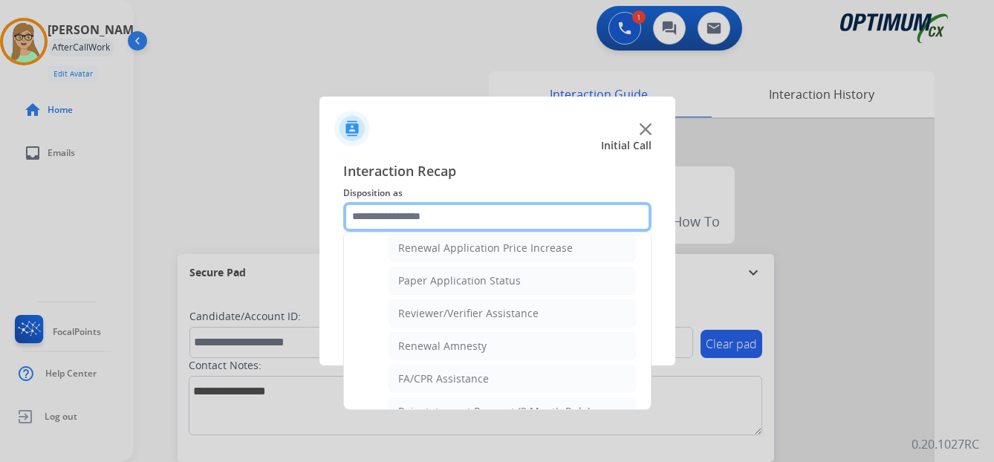
scroll to position [425, 0]
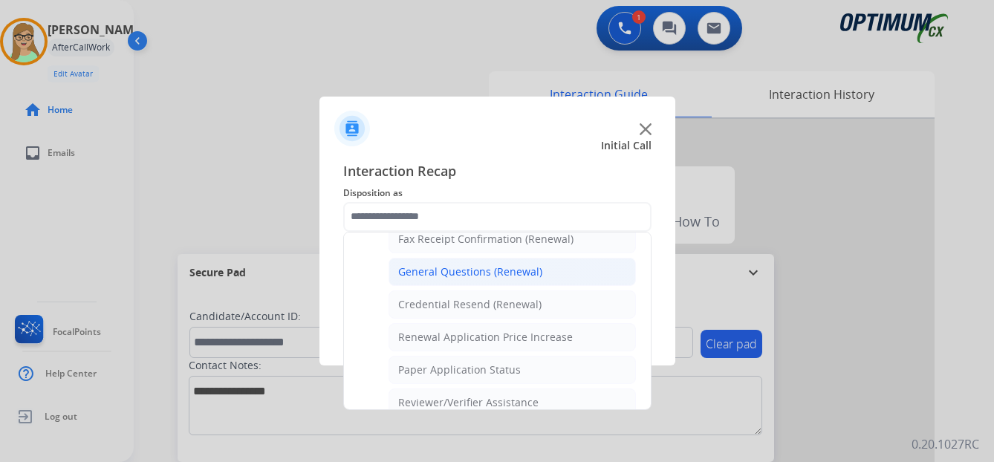
click at [447, 270] on div "General Questions (Renewal)" at bounding box center [470, 272] width 144 height 15
type input "**********"
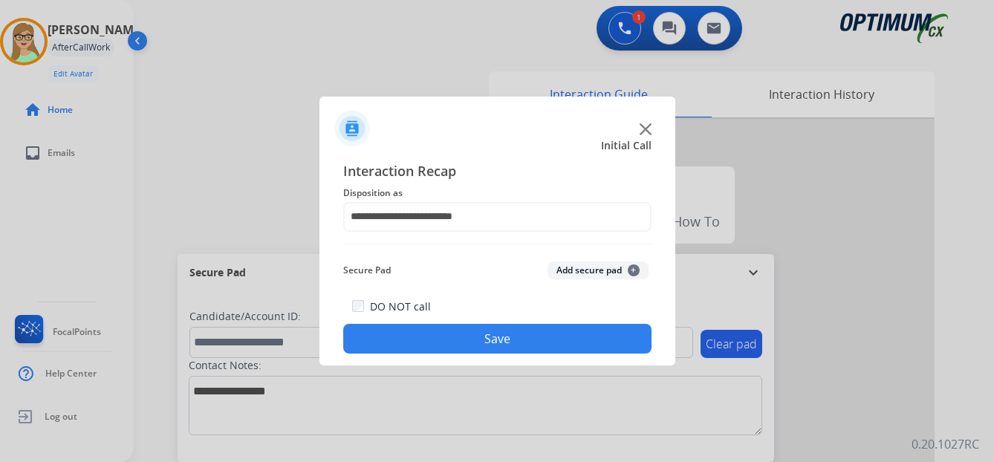
click at [440, 349] on button "Save" at bounding box center [497, 339] width 308 height 30
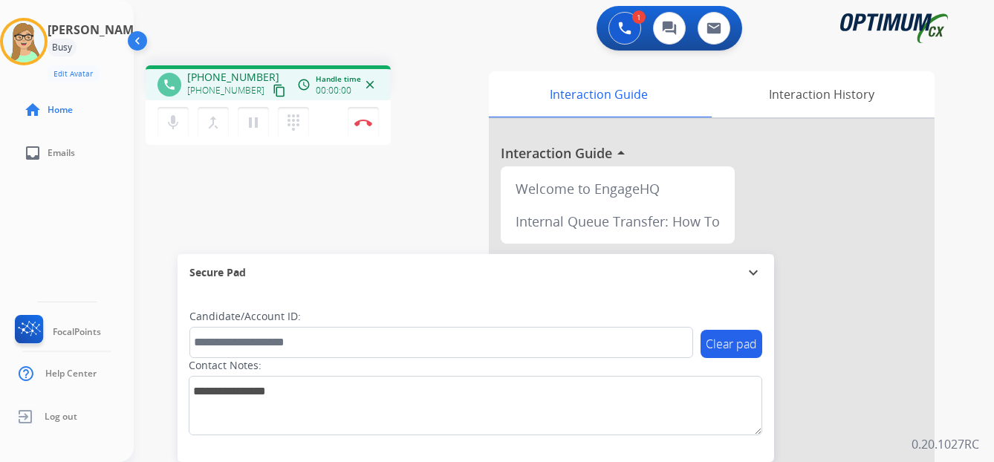
click at [273, 90] on mat-icon "content_copy" at bounding box center [279, 90] width 13 height 13
click at [363, 123] on img at bounding box center [363, 122] width 18 height 7
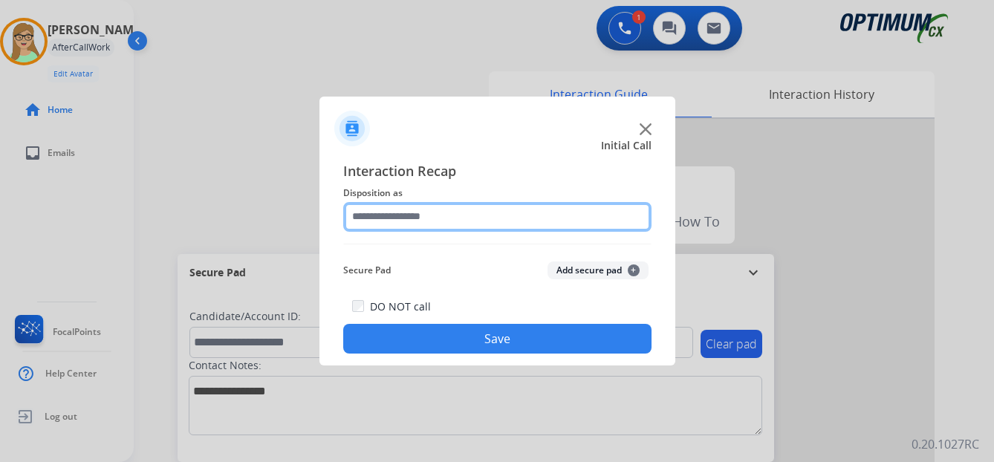
click at [414, 213] on input "text" at bounding box center [497, 217] width 308 height 30
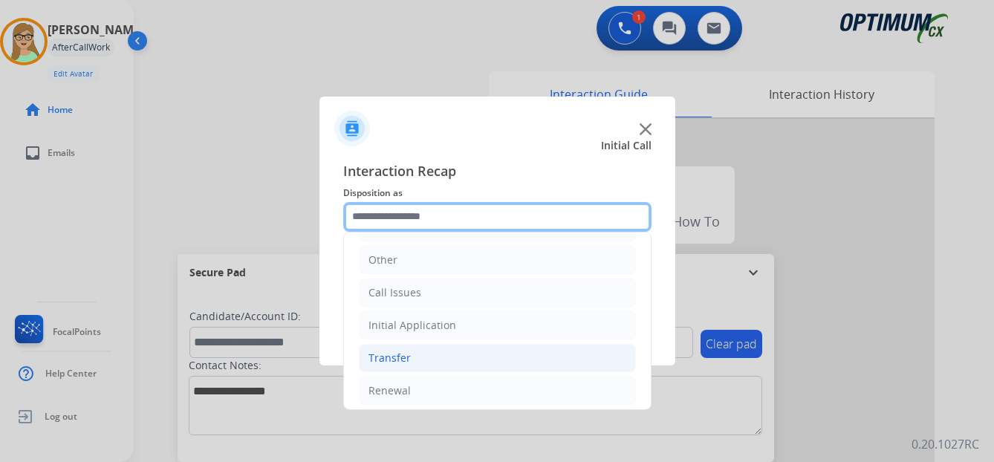
scroll to position [101, 0]
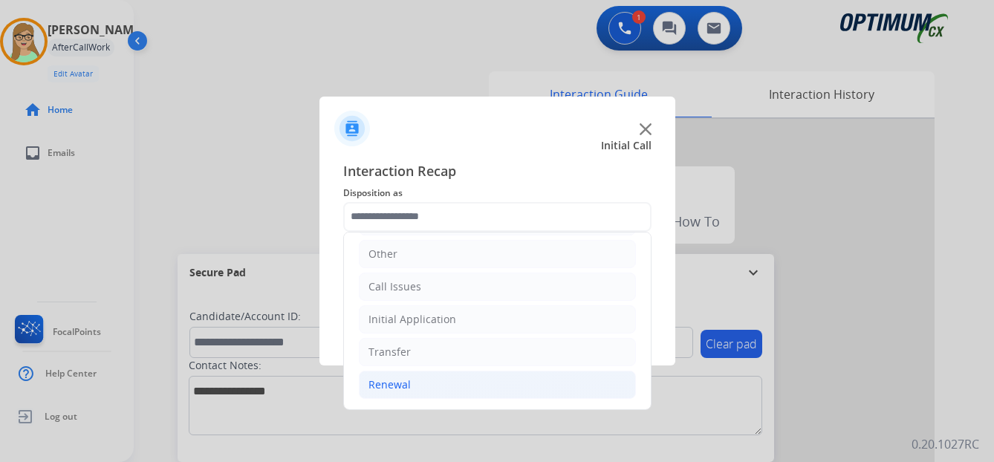
click at [383, 386] on div "Renewal" at bounding box center [390, 384] width 42 height 15
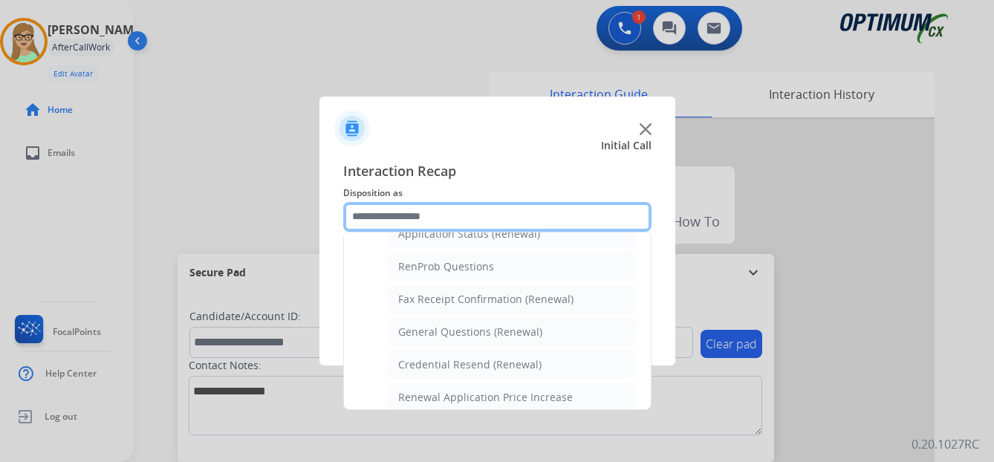
scroll to position [398, 0]
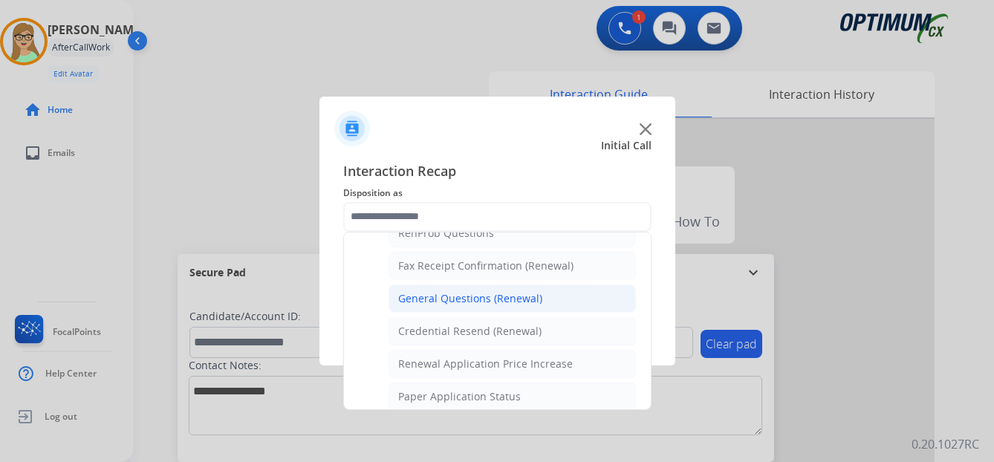
click at [454, 299] on div "General Questions (Renewal)" at bounding box center [470, 298] width 144 height 15
type input "**********"
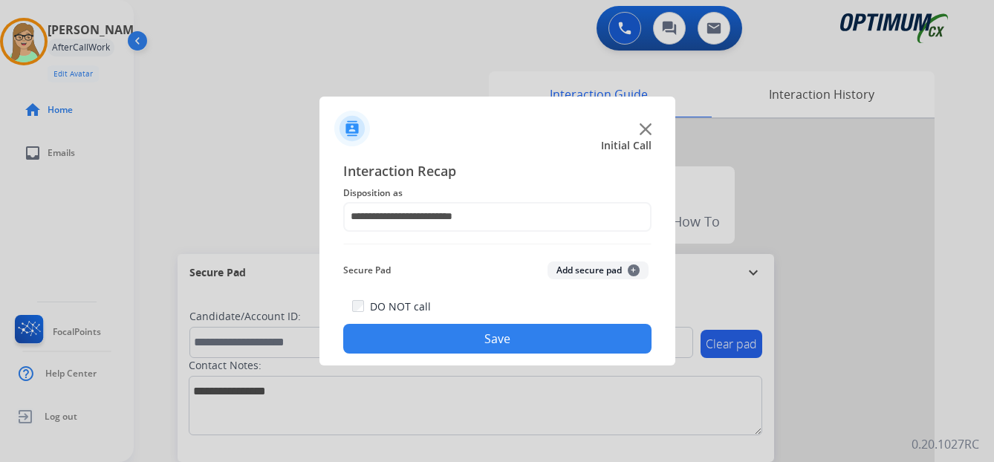
drag, startPoint x: 432, startPoint y: 344, endPoint x: 34, endPoint y: 253, distance: 408.6
click at [428, 344] on button "Save" at bounding box center [497, 339] width 308 height 30
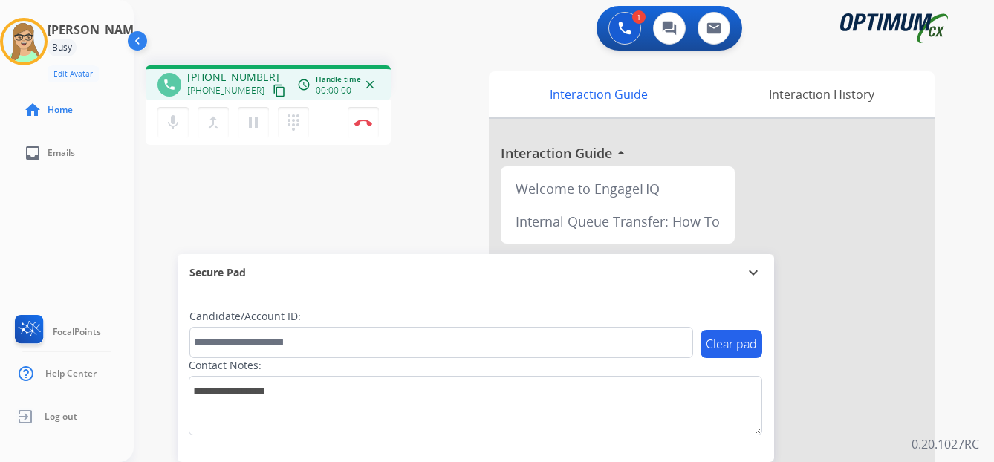
click at [273, 95] on mat-icon "content_copy" at bounding box center [279, 90] width 13 height 13
click at [365, 122] on img at bounding box center [363, 122] width 18 height 7
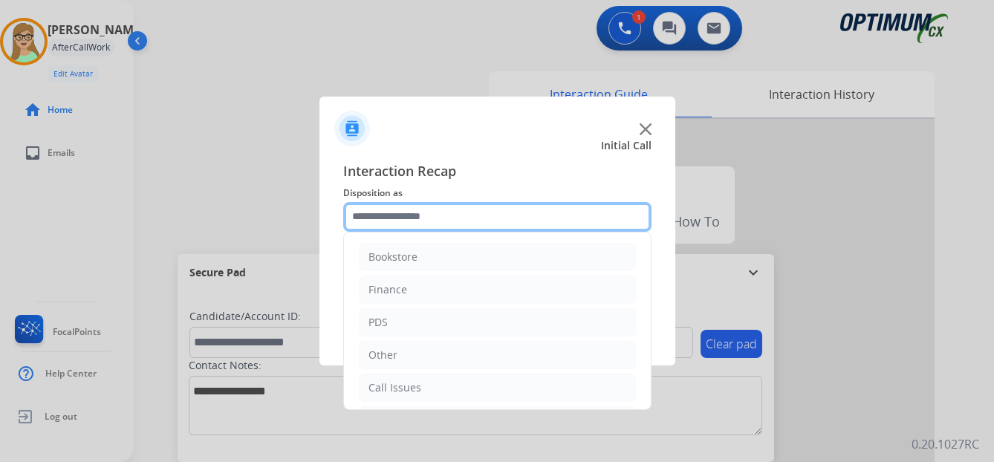
click at [403, 215] on input "text" at bounding box center [497, 217] width 308 height 30
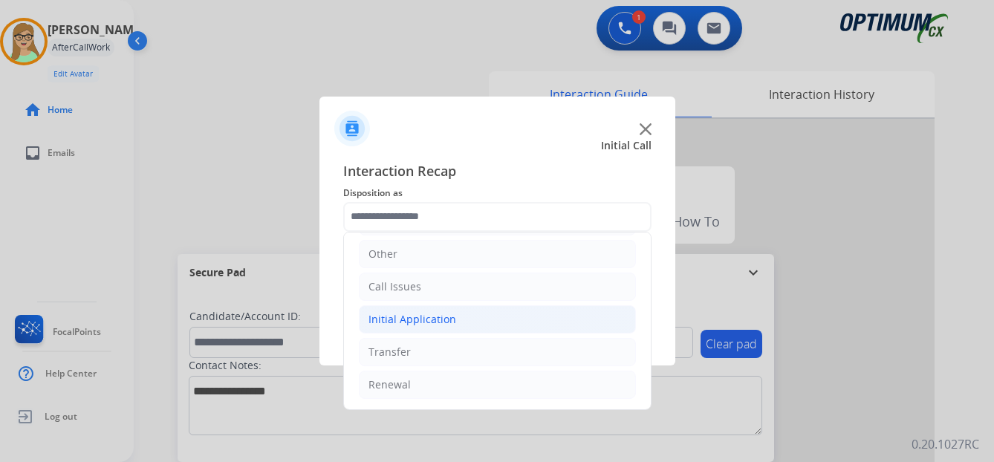
click at [402, 318] on div "Initial Application" at bounding box center [413, 319] width 88 height 15
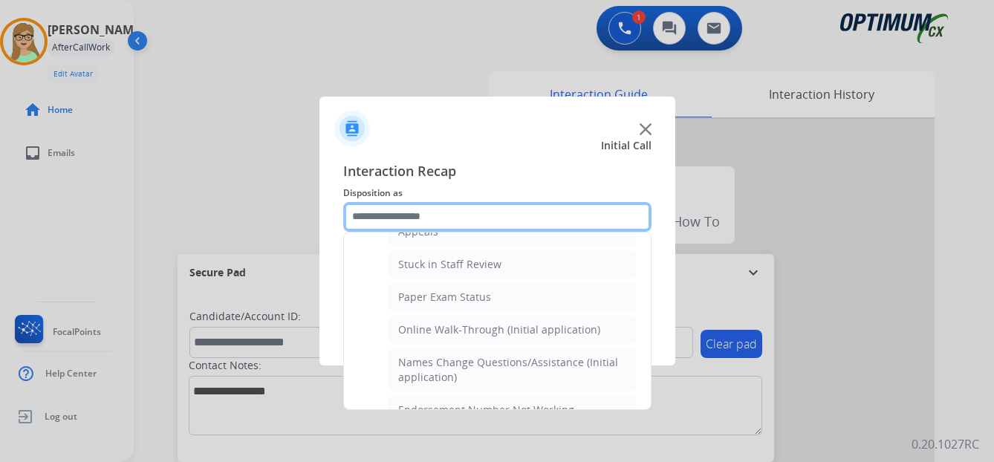
scroll to position [250, 0]
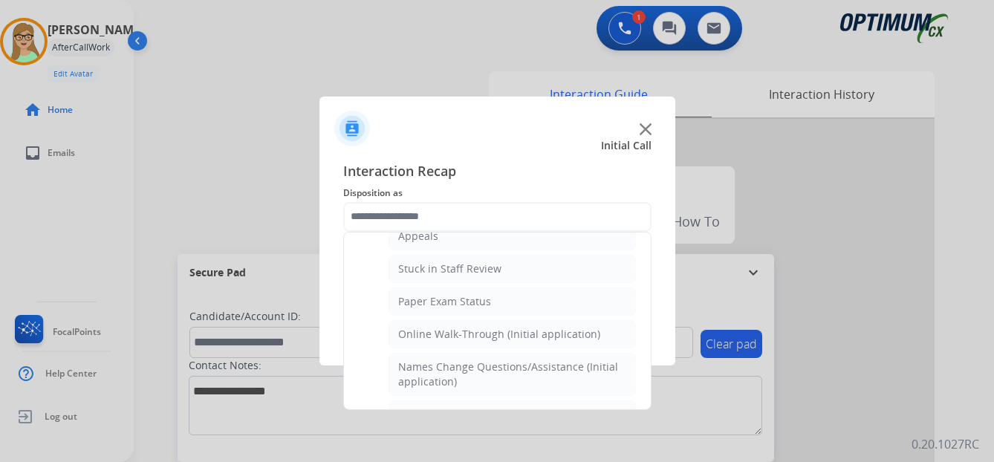
click at [446, 340] on div "Online Walk-Through (Initial application)" at bounding box center [499, 334] width 202 height 15
type input "**********"
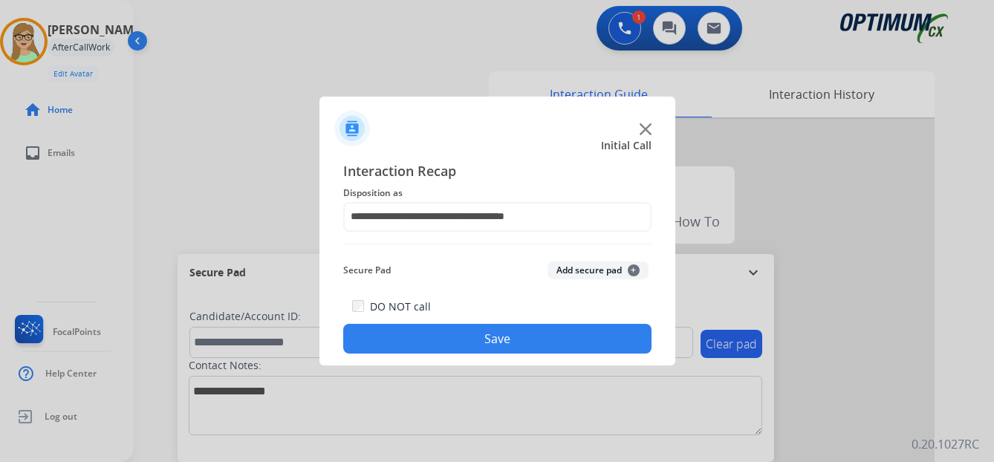
click at [421, 354] on div "**********" at bounding box center [498, 258] width 356 height 218
click at [405, 332] on button "Save" at bounding box center [497, 339] width 308 height 30
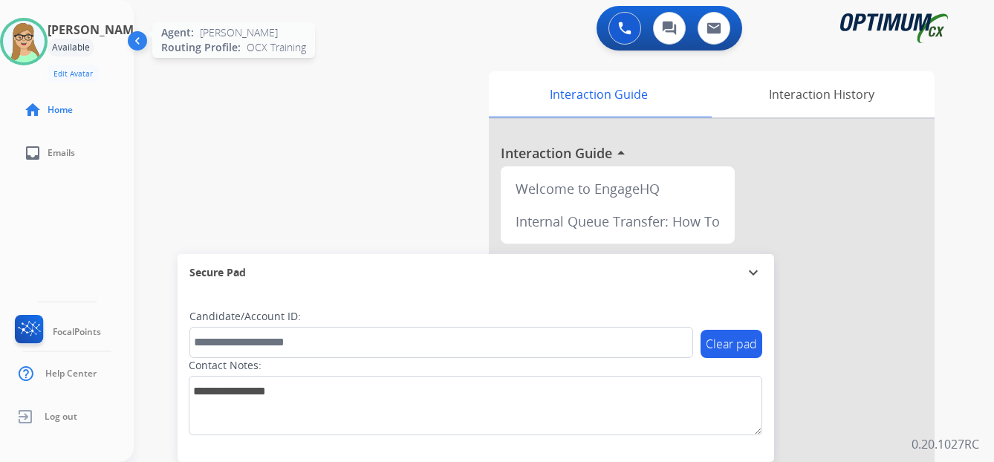
click at [40, 56] on img at bounding box center [24, 42] width 42 height 42
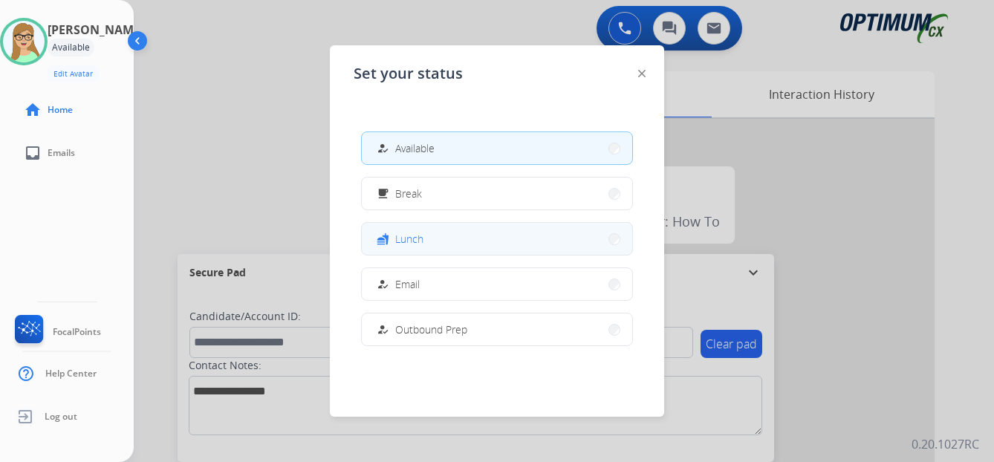
click at [420, 244] on span "Lunch" at bounding box center [409, 239] width 28 height 16
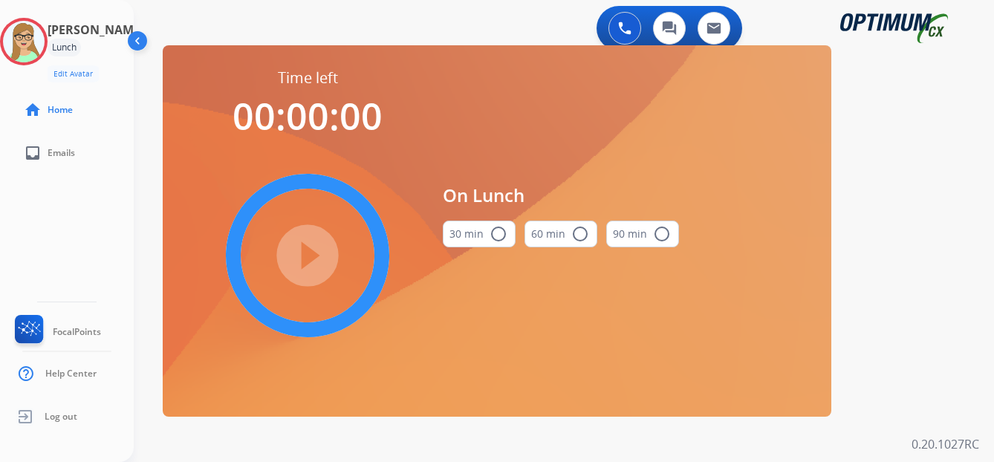
click at [493, 229] on mat-icon "radio_button_unchecked" at bounding box center [499, 234] width 18 height 18
click at [315, 263] on mat-icon "play_circle_filled" at bounding box center [308, 256] width 18 height 18
